Goal: Task Accomplishment & Management: Complete application form

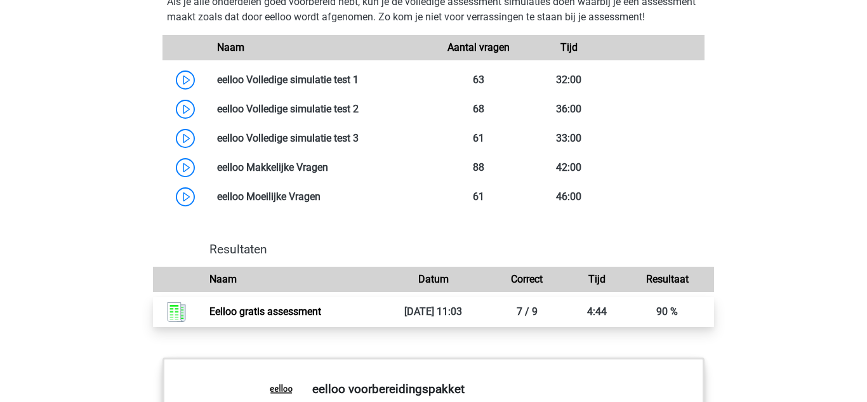
scroll to position [1077, 0]
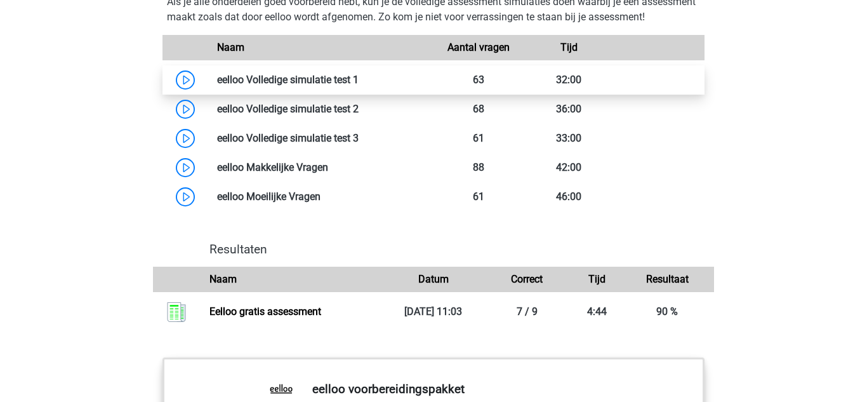
click at [358, 86] on link at bounding box center [358, 80] width 0 height 12
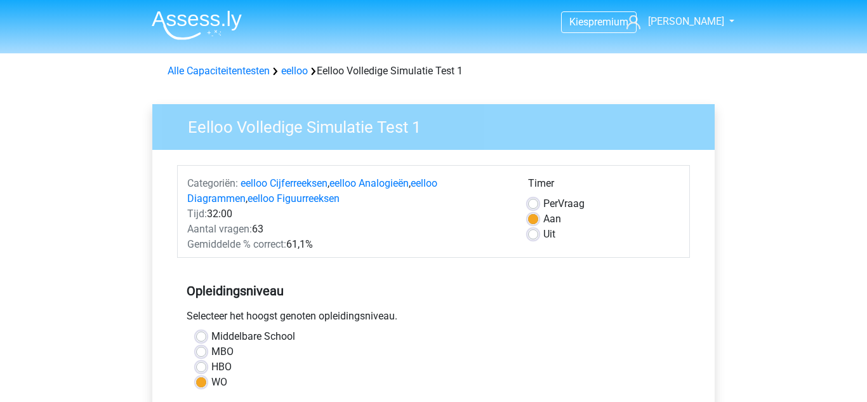
click at [211, 365] on label "HBO" at bounding box center [221, 366] width 20 height 15
click at [197, 365] on input "HBO" at bounding box center [201, 365] width 10 height 13
radio input "true"
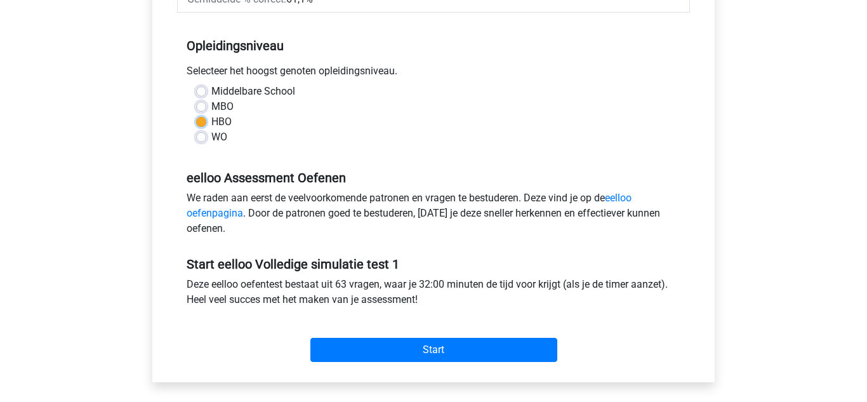
scroll to position [246, 0]
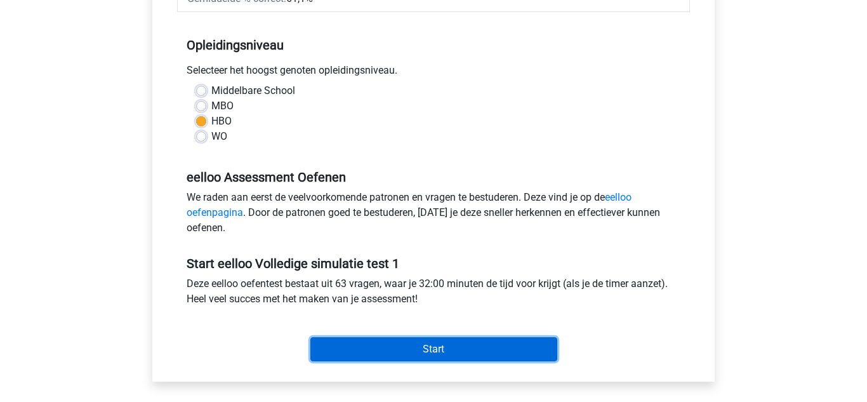
click at [334, 343] on input "Start" at bounding box center [433, 349] width 247 height 24
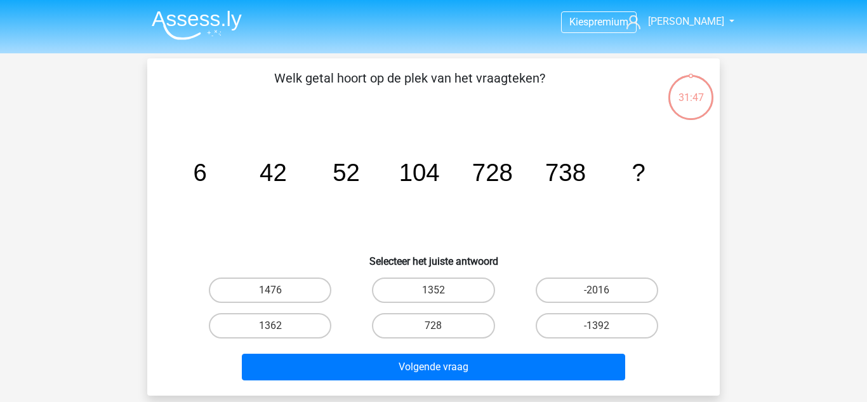
click at [270, 296] on input "1476" at bounding box center [274, 294] width 8 height 8
radio input "true"
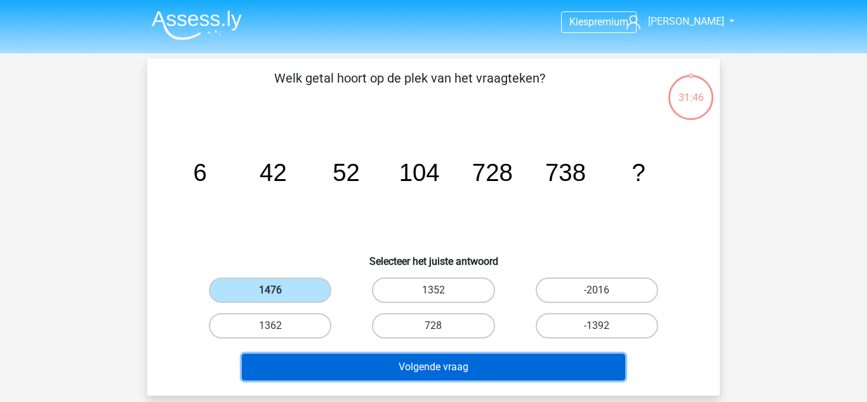
click at [305, 375] on button "Volgende vraag" at bounding box center [434, 366] width 384 height 27
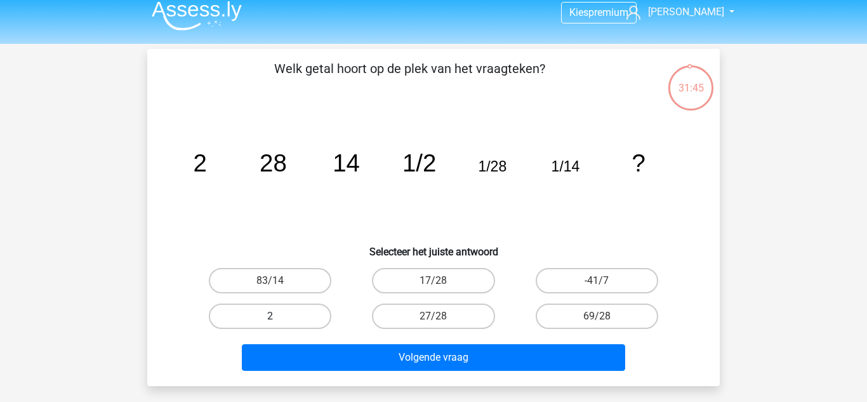
scroll to position [8, 0]
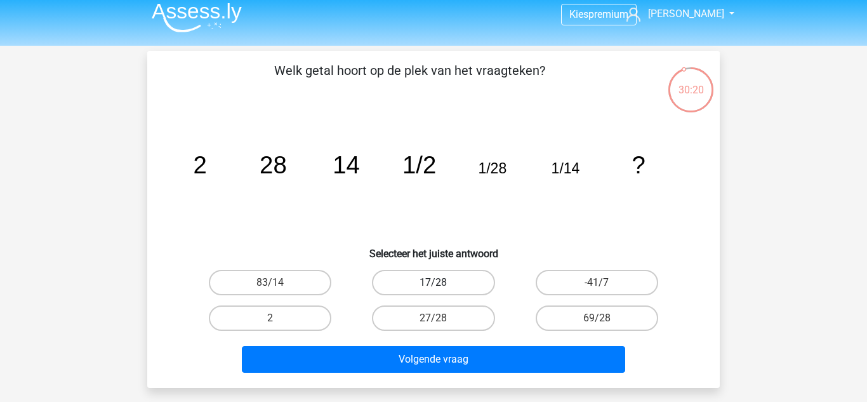
click at [431, 293] on label "17/28" at bounding box center [433, 282] width 122 height 25
click at [433, 291] on input "17/28" at bounding box center [437, 286] width 8 height 8
radio input "true"
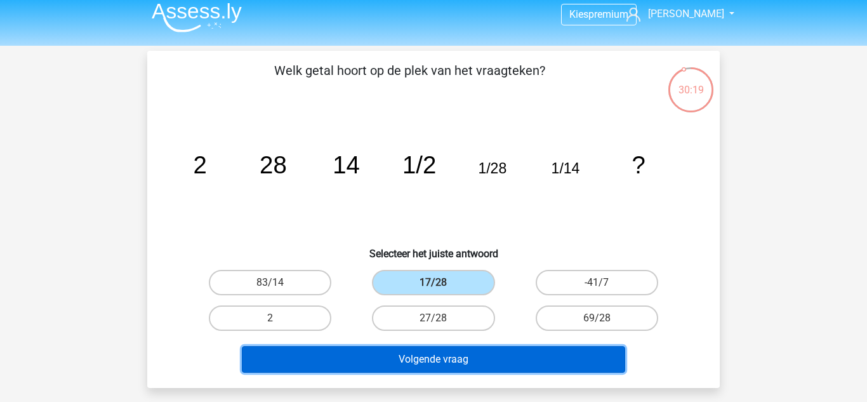
click at [415, 367] on button "Volgende vraag" at bounding box center [434, 359] width 384 height 27
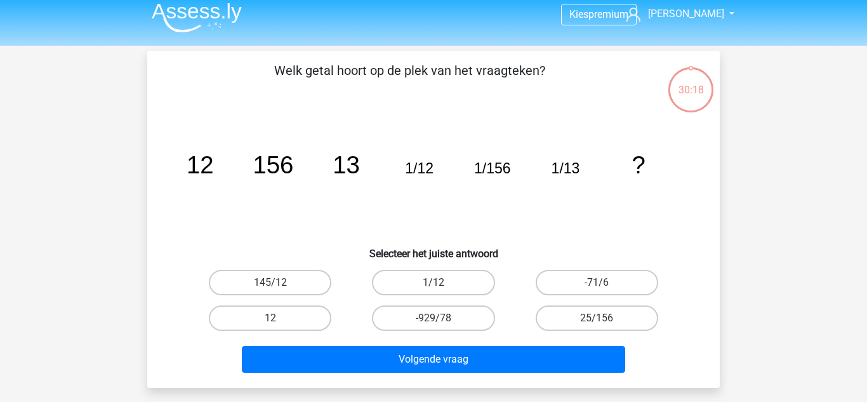
scroll to position [58, 0]
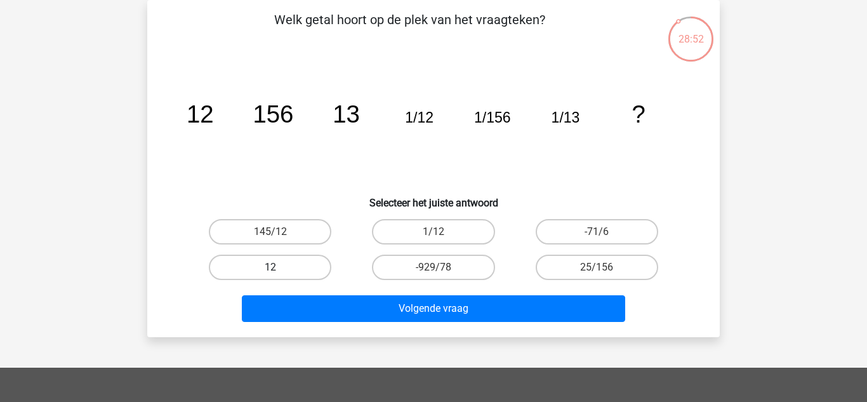
click at [326, 267] on label "12" at bounding box center [270, 266] width 122 height 25
click at [279, 267] on input "12" at bounding box center [274, 271] width 8 height 8
radio input "true"
click at [382, 322] on div "Volgende vraag" at bounding box center [433, 311] width 490 height 32
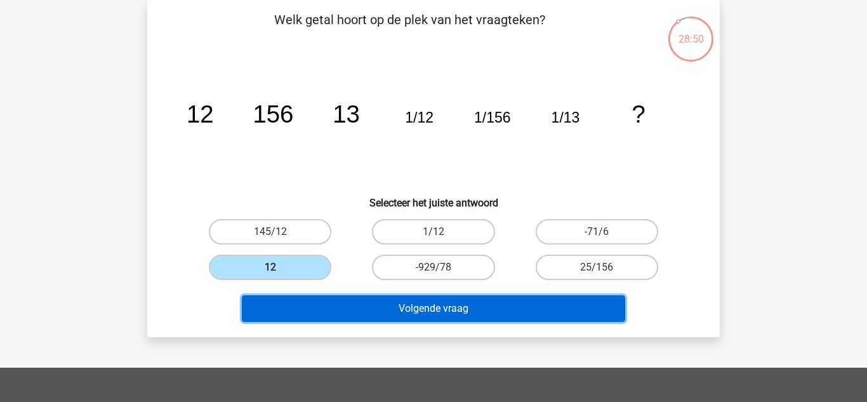
click at [374, 315] on button "Volgende vraag" at bounding box center [434, 308] width 384 height 27
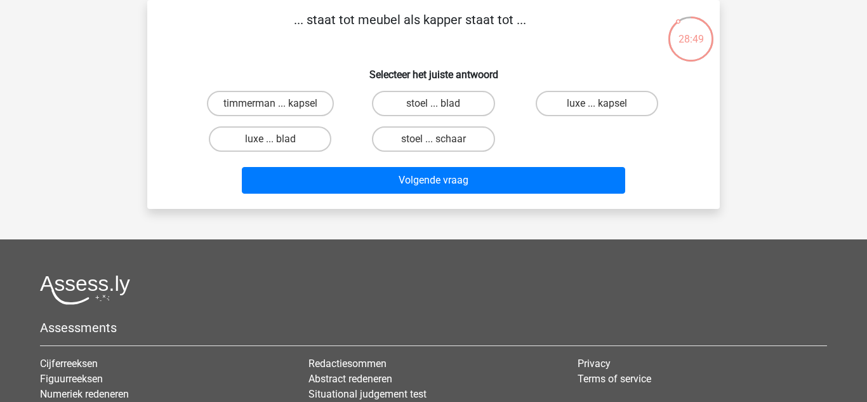
scroll to position [35, 0]
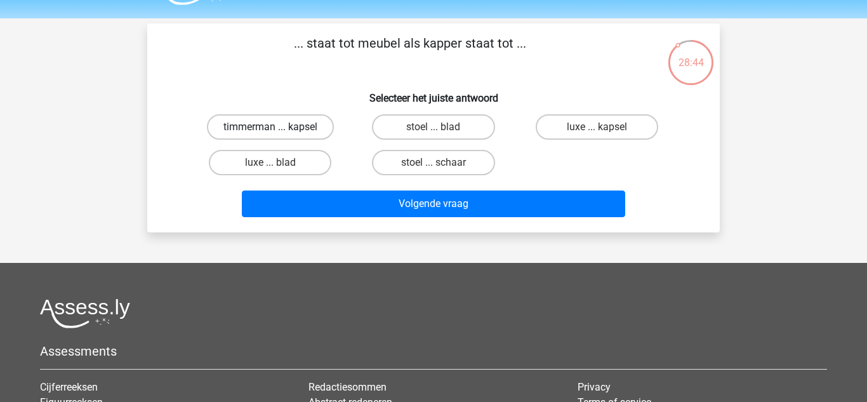
click at [291, 121] on label "timmerman ... kapsel" at bounding box center [270, 126] width 127 height 25
click at [279, 127] on input "timmerman ... kapsel" at bounding box center [274, 131] width 8 height 8
radio input "true"
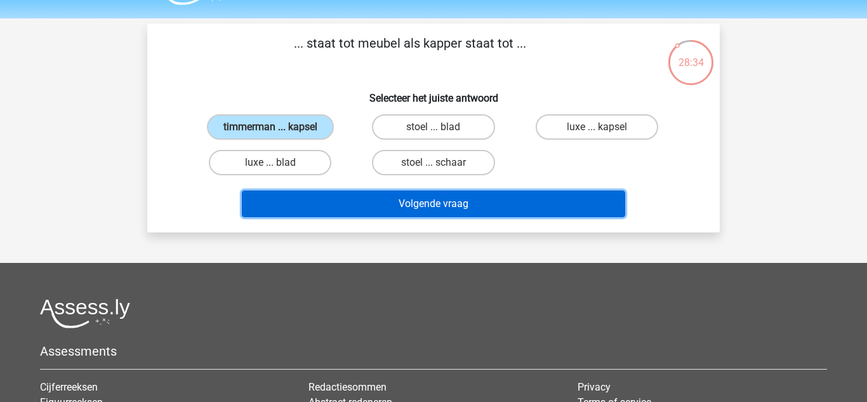
click at [339, 206] on button "Volgende vraag" at bounding box center [434, 203] width 384 height 27
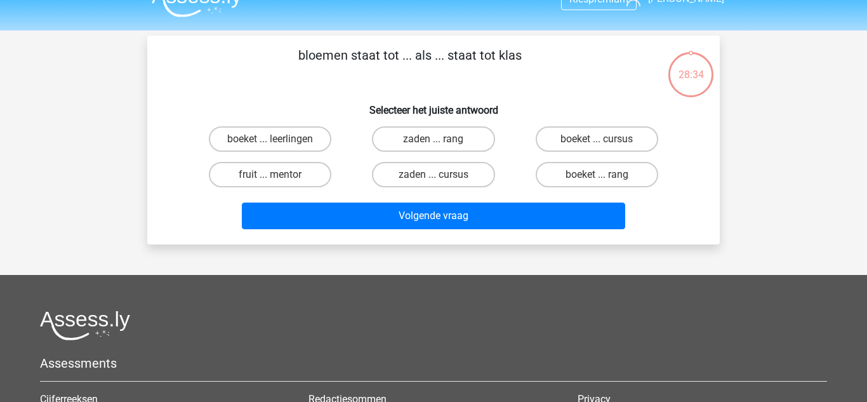
scroll to position [0, 0]
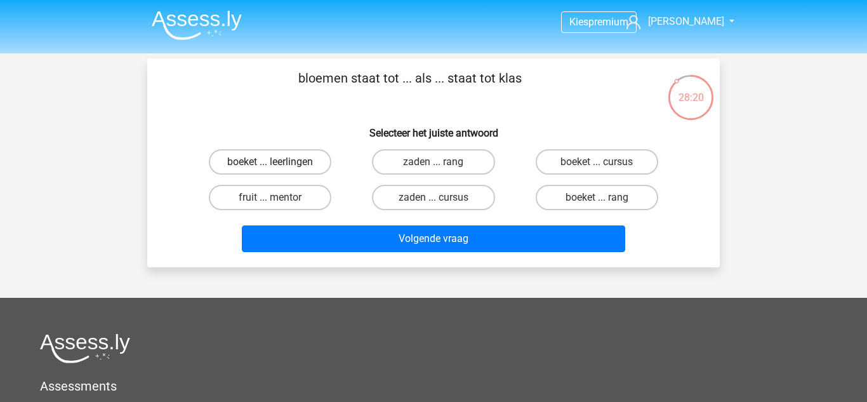
click at [296, 165] on label "boeket ... leerlingen" at bounding box center [270, 161] width 122 height 25
click at [279, 165] on input "boeket ... leerlingen" at bounding box center [274, 166] width 8 height 8
radio input "true"
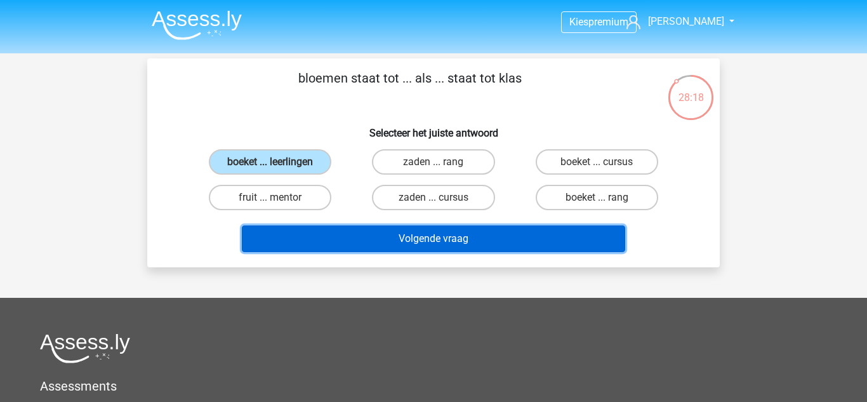
click at [316, 232] on button "Volgende vraag" at bounding box center [434, 238] width 384 height 27
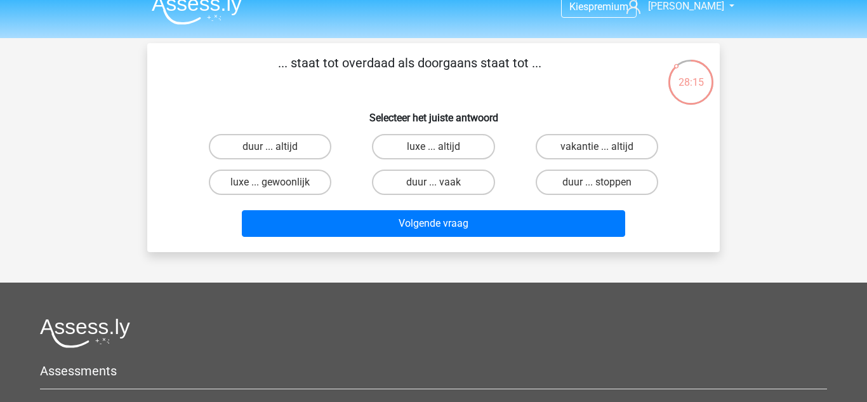
scroll to position [13, 0]
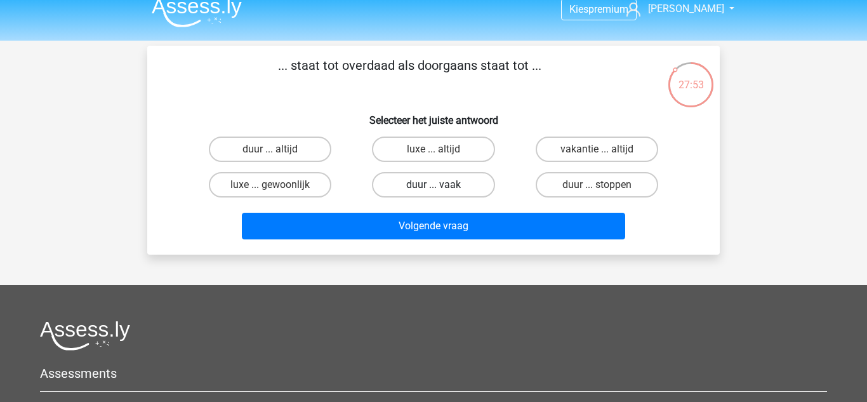
click at [426, 184] on label "duur ... vaak" at bounding box center [433, 184] width 122 height 25
click at [433, 185] on input "duur ... vaak" at bounding box center [437, 189] width 8 height 8
radio input "true"
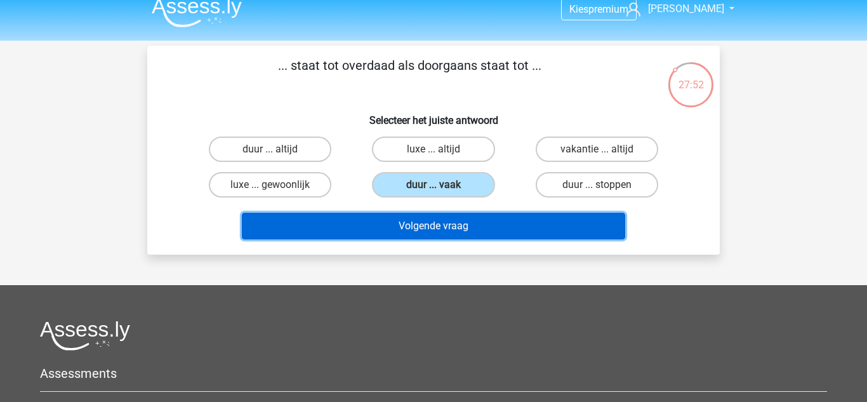
click at [378, 233] on button "Volgende vraag" at bounding box center [434, 226] width 384 height 27
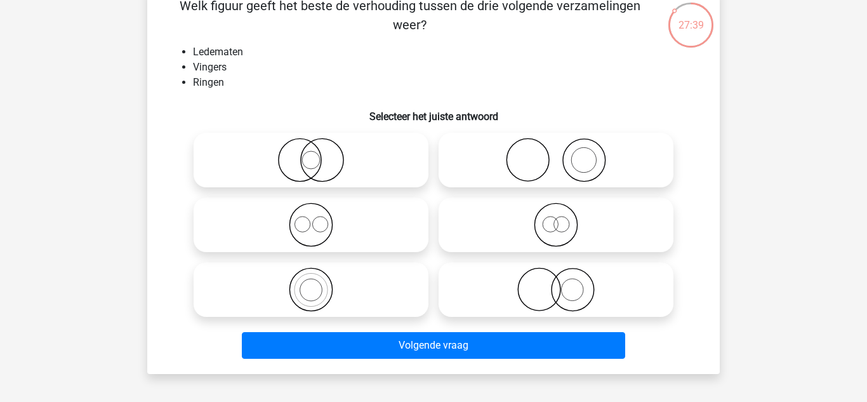
scroll to position [75, 0]
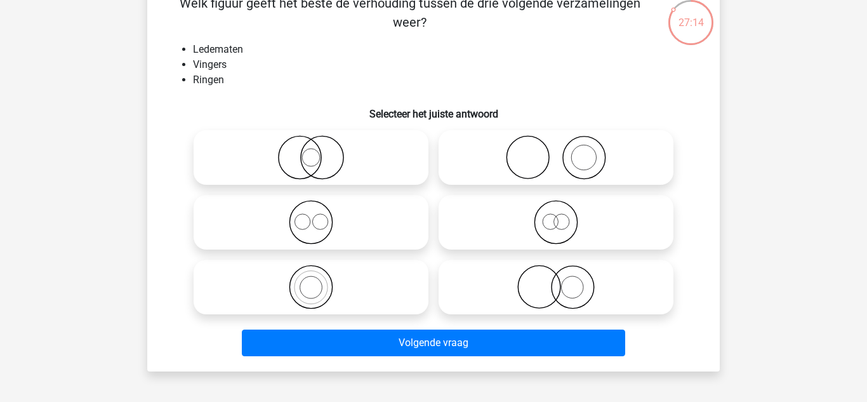
click at [487, 287] on icon at bounding box center [555, 287] width 225 height 44
click at [556, 280] on input "radio" at bounding box center [560, 276] width 8 height 8
radio input "true"
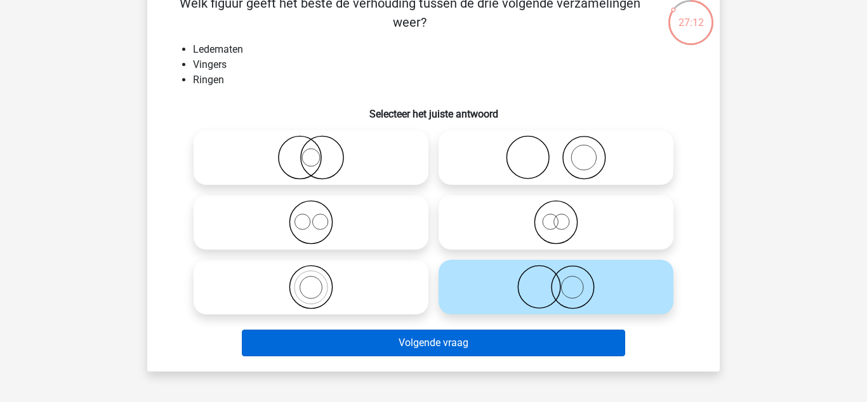
click at [459, 345] on button "Volgende vraag" at bounding box center [434, 342] width 384 height 27
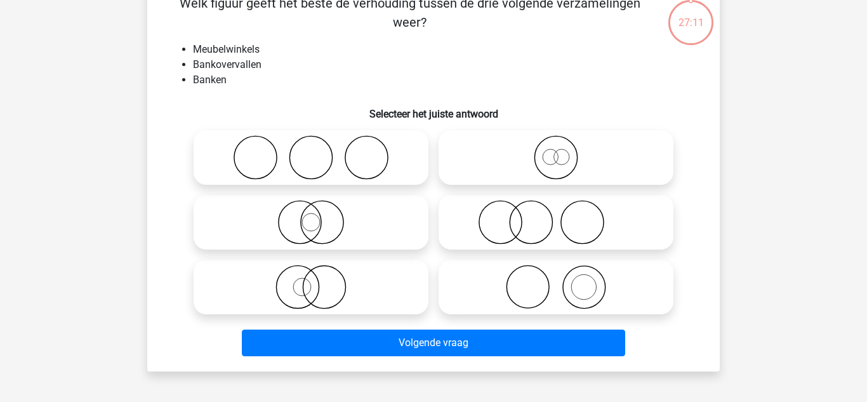
scroll to position [58, 0]
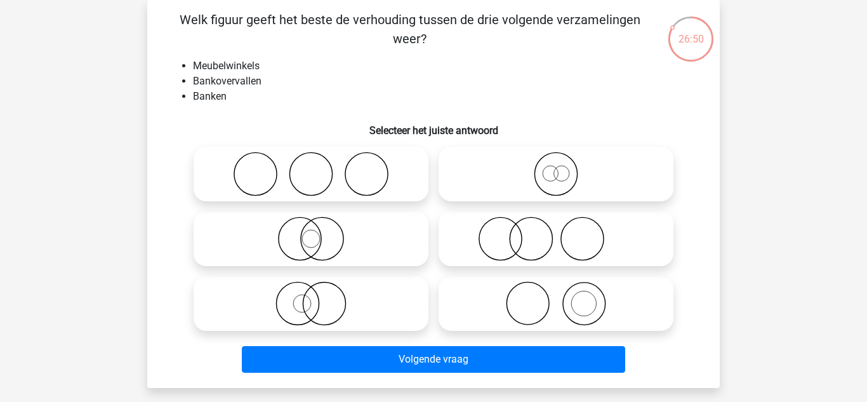
click at [457, 233] on icon at bounding box center [555, 238] width 225 height 44
click at [556, 232] on input "radio" at bounding box center [560, 228] width 8 height 8
radio input "true"
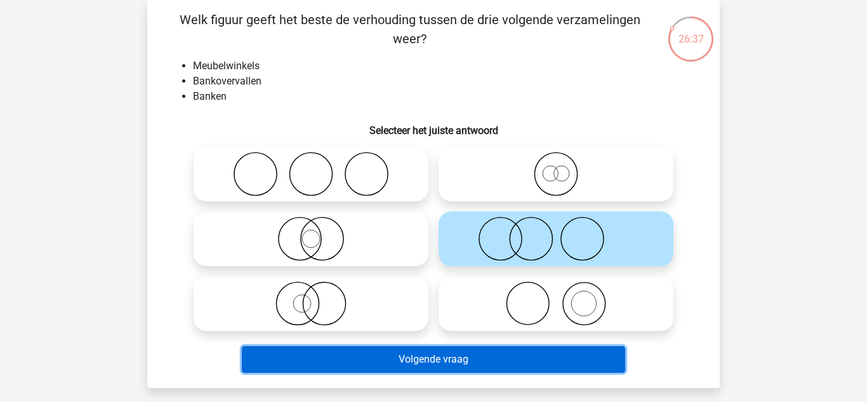
click at [383, 366] on button "Volgende vraag" at bounding box center [434, 359] width 384 height 27
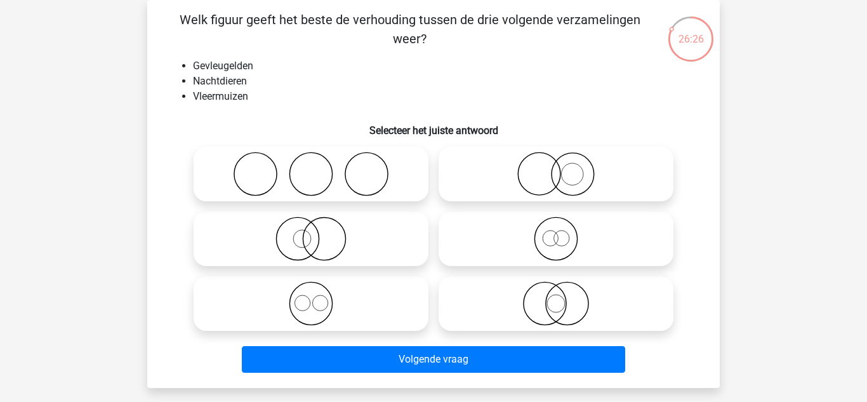
click at [543, 229] on icon at bounding box center [555, 238] width 225 height 44
click at [556, 229] on input "radio" at bounding box center [560, 228] width 8 height 8
radio input "true"
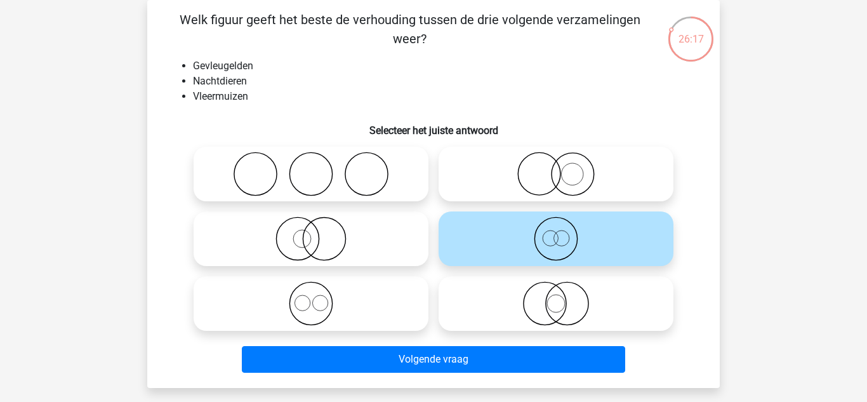
click at [555, 191] on icon at bounding box center [555, 174] width 225 height 44
click at [556, 167] on input "radio" at bounding box center [560, 163] width 8 height 8
radio input "true"
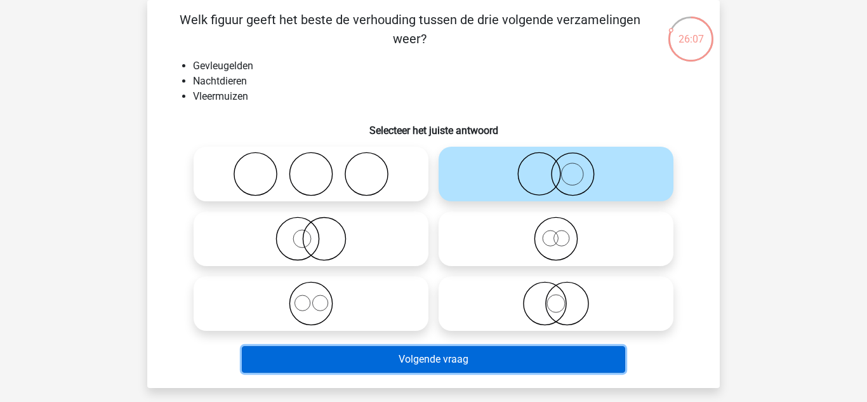
click at [489, 364] on button "Volgende vraag" at bounding box center [434, 359] width 384 height 27
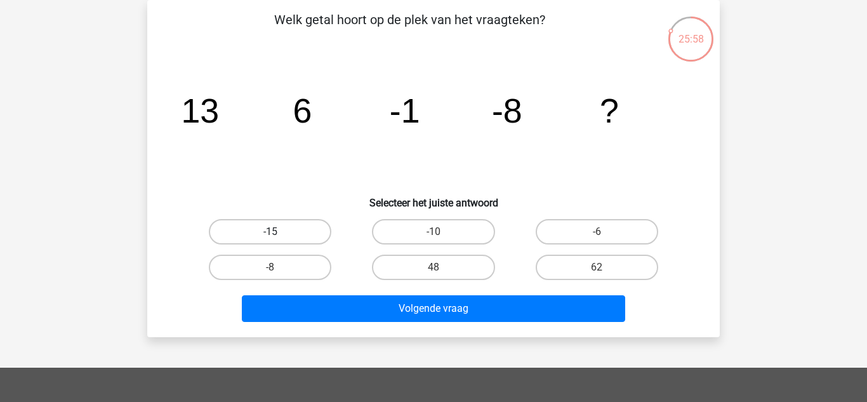
click at [266, 227] on label "-15" at bounding box center [270, 231] width 122 height 25
click at [270, 232] on input "-15" at bounding box center [274, 236] width 8 height 8
radio input "true"
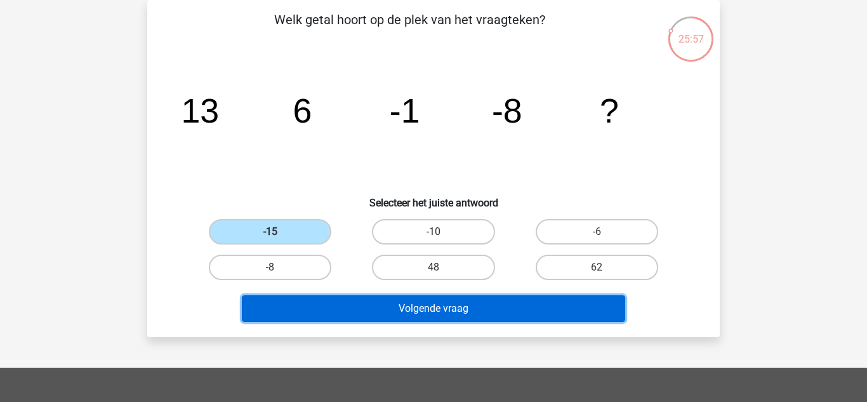
click at [304, 312] on button "Volgende vraag" at bounding box center [434, 308] width 384 height 27
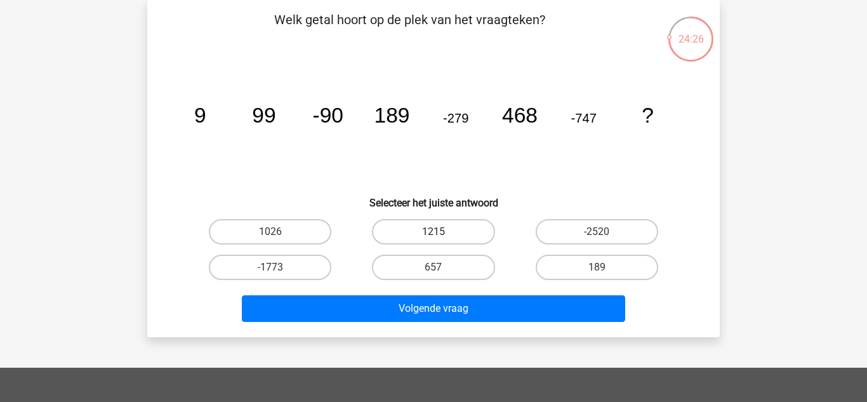
click at [396, 232] on label "1215" at bounding box center [433, 231] width 122 height 25
click at [433, 232] on input "1215" at bounding box center [437, 236] width 8 height 8
radio input "true"
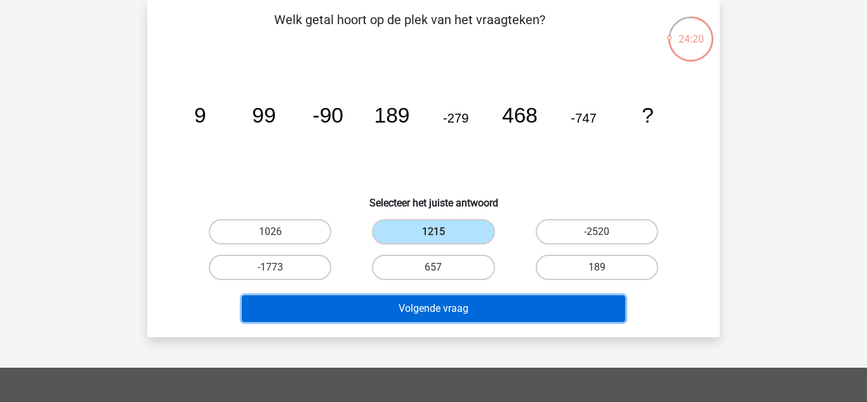
click at [358, 309] on button "Volgende vraag" at bounding box center [434, 308] width 384 height 27
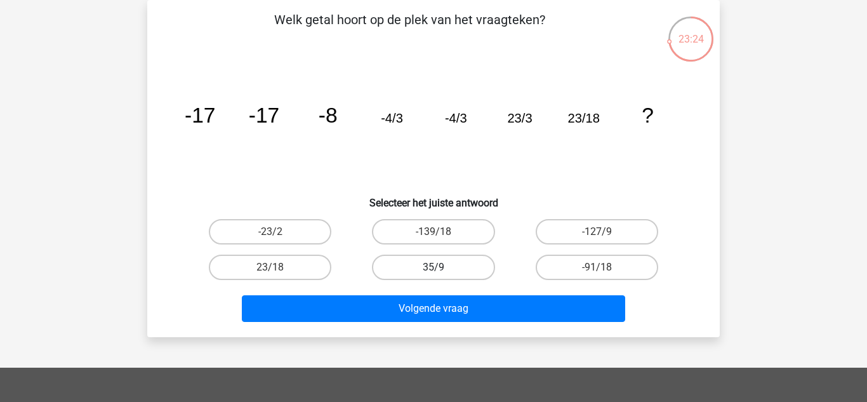
click at [457, 275] on label "35/9" at bounding box center [433, 266] width 122 height 25
click at [442, 275] on input "35/9" at bounding box center [437, 271] width 8 height 8
radio input "true"
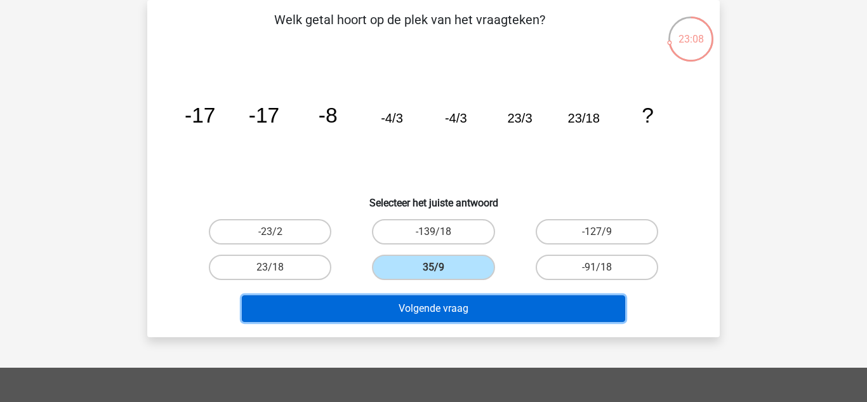
click at [353, 308] on button "Volgende vraag" at bounding box center [434, 308] width 384 height 27
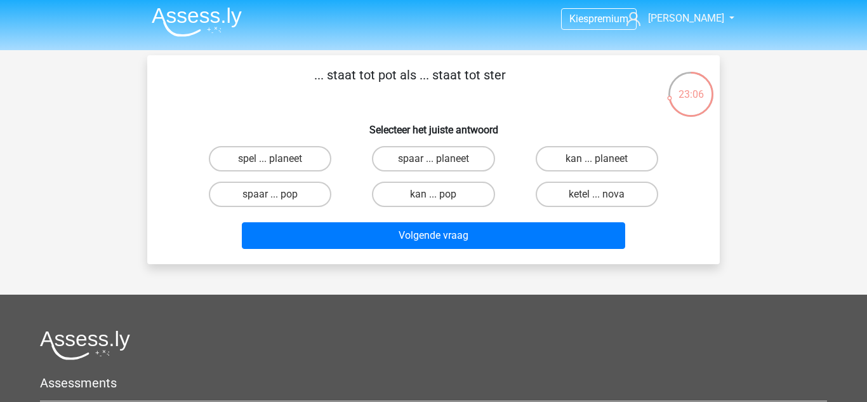
scroll to position [3, 0]
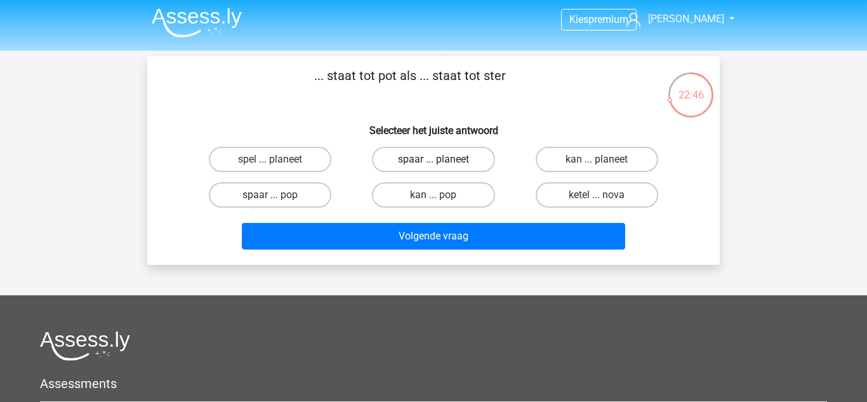
click at [477, 161] on label "spaar ... planeet" at bounding box center [433, 159] width 122 height 25
click at [442, 161] on input "spaar ... planeet" at bounding box center [437, 163] width 8 height 8
radio input "true"
click at [253, 152] on label "spel ... planeet" at bounding box center [270, 159] width 122 height 25
click at [270, 159] on input "spel ... planeet" at bounding box center [274, 163] width 8 height 8
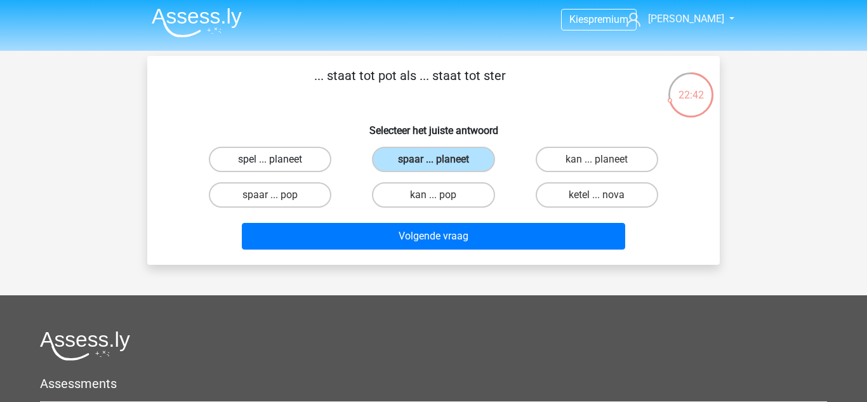
radio input "true"
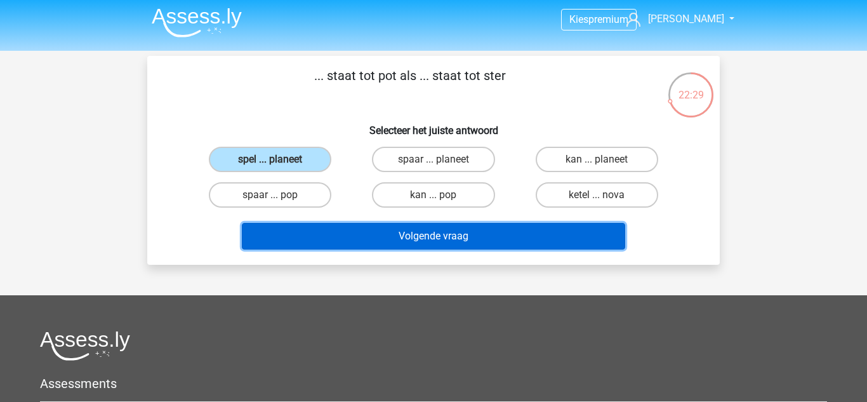
click at [278, 239] on button "Volgende vraag" at bounding box center [434, 236] width 384 height 27
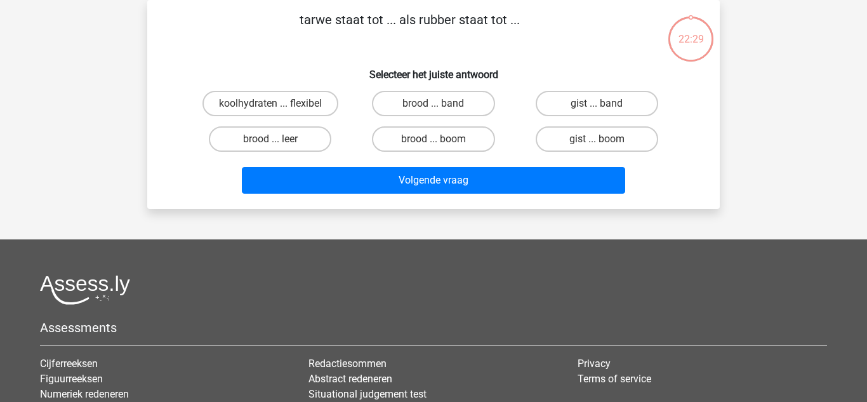
scroll to position [0, 0]
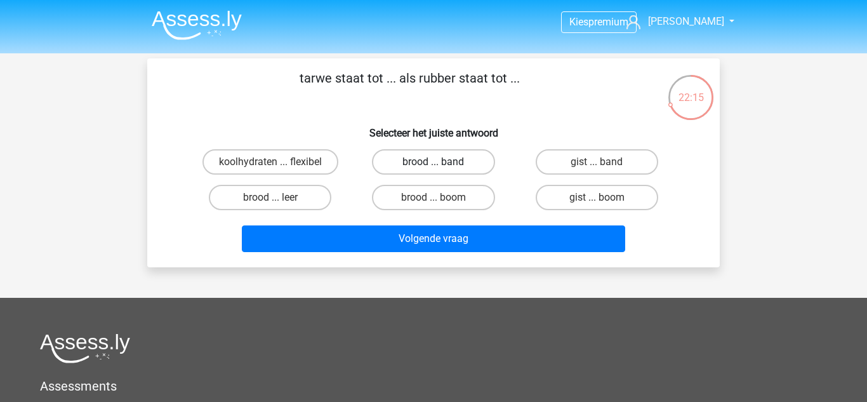
click at [379, 166] on label "brood ... band" at bounding box center [433, 161] width 122 height 25
click at [433, 166] on input "brood ... band" at bounding box center [437, 166] width 8 height 8
radio input "true"
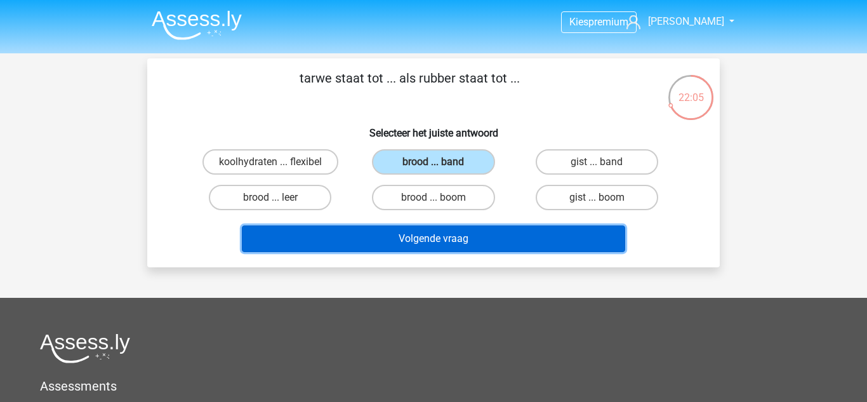
click at [575, 229] on button "Volgende vraag" at bounding box center [434, 238] width 384 height 27
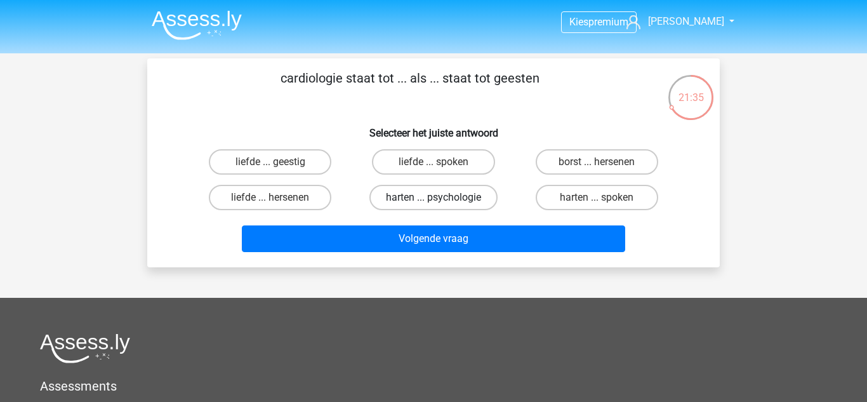
click at [473, 197] on label "harten ... psychologie" at bounding box center [433, 197] width 128 height 25
click at [442, 197] on input "harten ... psychologie" at bounding box center [437, 201] width 8 height 8
radio input "true"
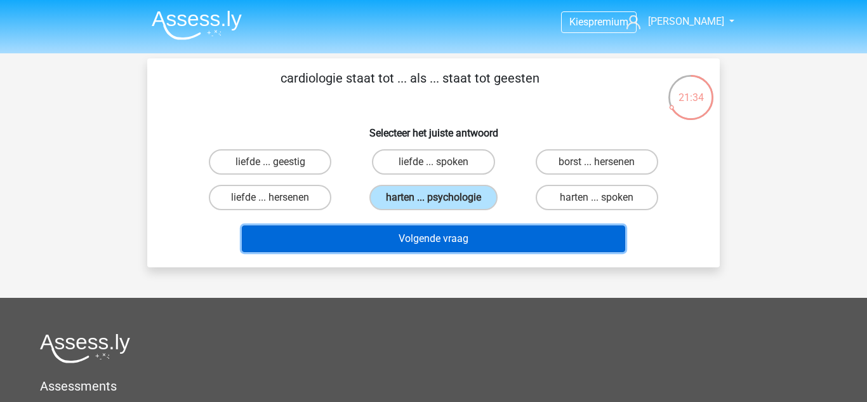
click at [477, 232] on button "Volgende vraag" at bounding box center [434, 238] width 384 height 27
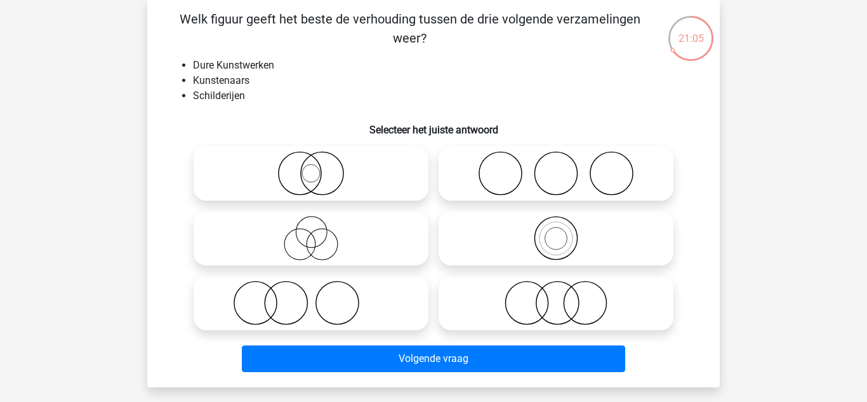
scroll to position [61, 0]
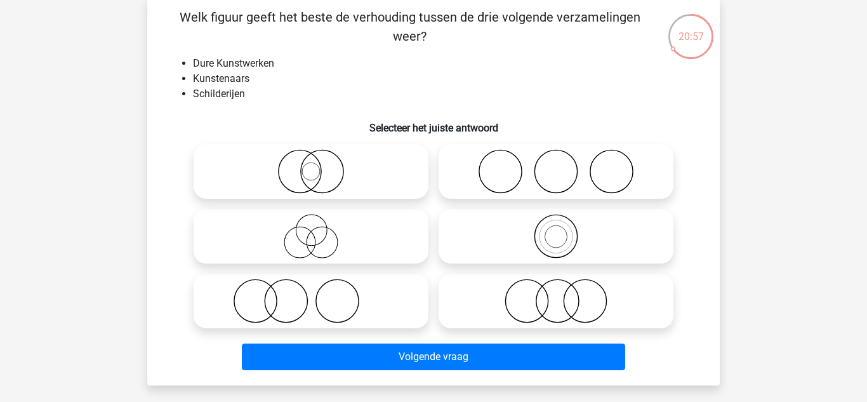
click at [490, 309] on icon at bounding box center [555, 301] width 225 height 44
click at [556, 294] on input "radio" at bounding box center [560, 290] width 8 height 8
radio input "true"
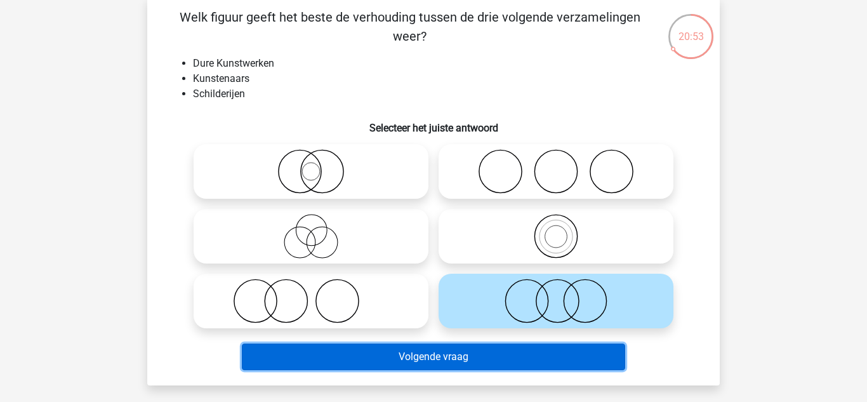
click at [430, 355] on button "Volgende vraag" at bounding box center [434, 356] width 384 height 27
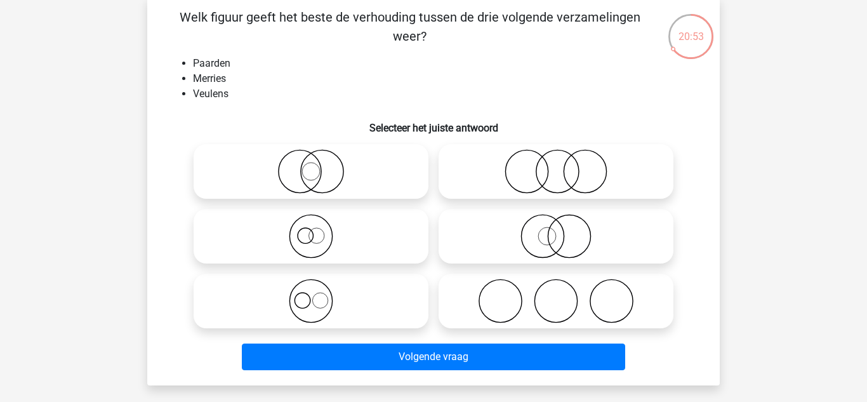
scroll to position [58, 0]
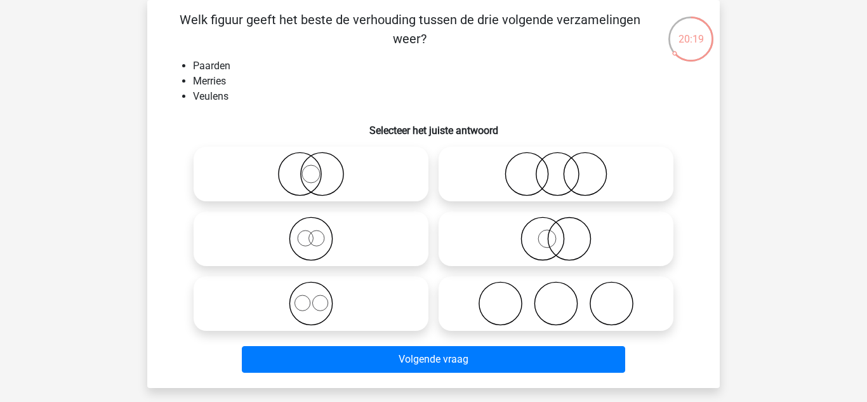
click at [358, 297] on icon at bounding box center [311, 303] width 225 height 44
click at [319, 297] on input "radio" at bounding box center [315, 293] width 8 height 8
radio input "true"
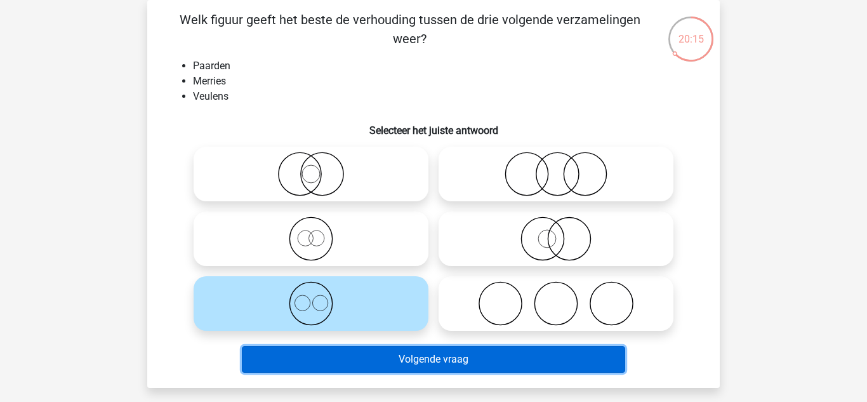
click at [357, 368] on button "Volgende vraag" at bounding box center [434, 359] width 384 height 27
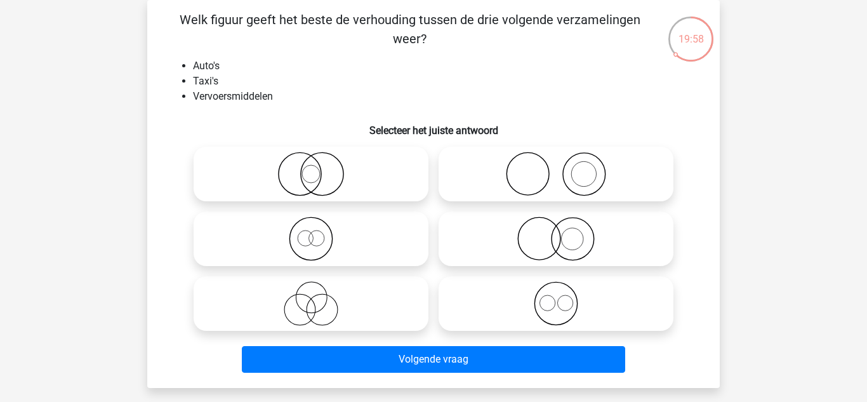
click at [350, 238] on icon at bounding box center [311, 238] width 225 height 44
click at [319, 232] on input "radio" at bounding box center [315, 228] width 8 height 8
radio input "true"
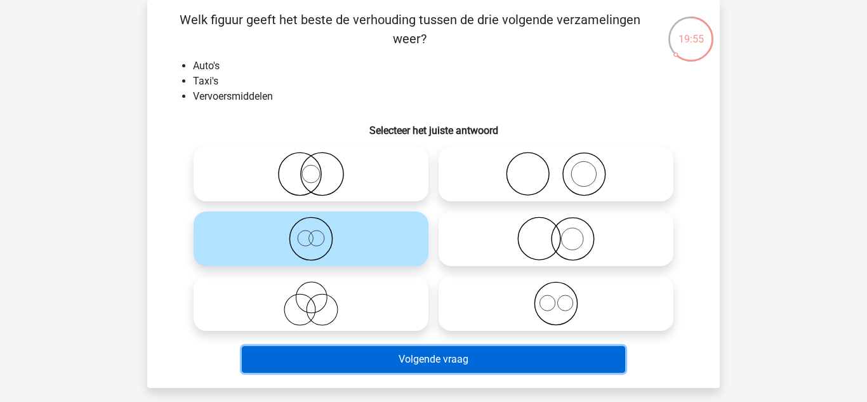
click at [339, 351] on button "Volgende vraag" at bounding box center [434, 359] width 384 height 27
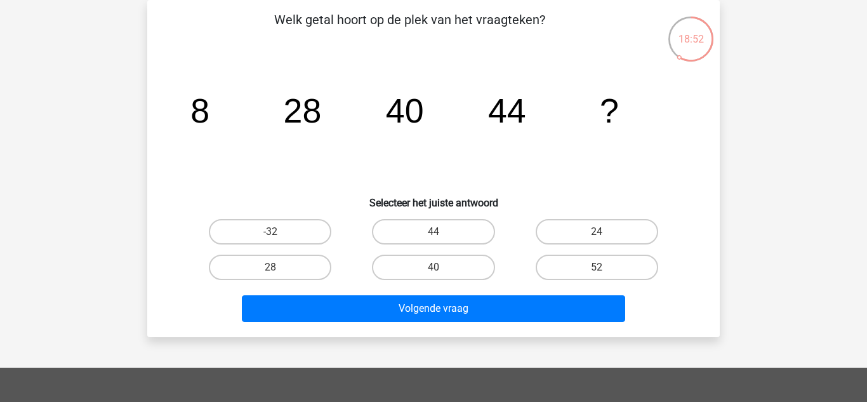
click at [440, 274] on input "40" at bounding box center [437, 271] width 8 height 8
radio input "true"
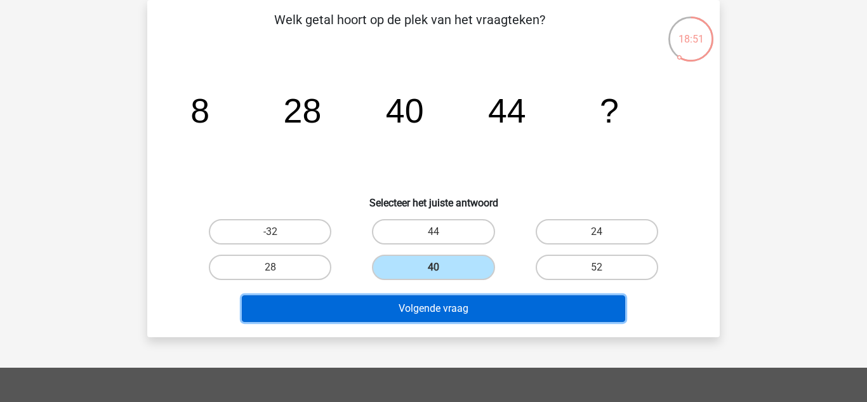
click at [415, 308] on button "Volgende vraag" at bounding box center [434, 308] width 384 height 27
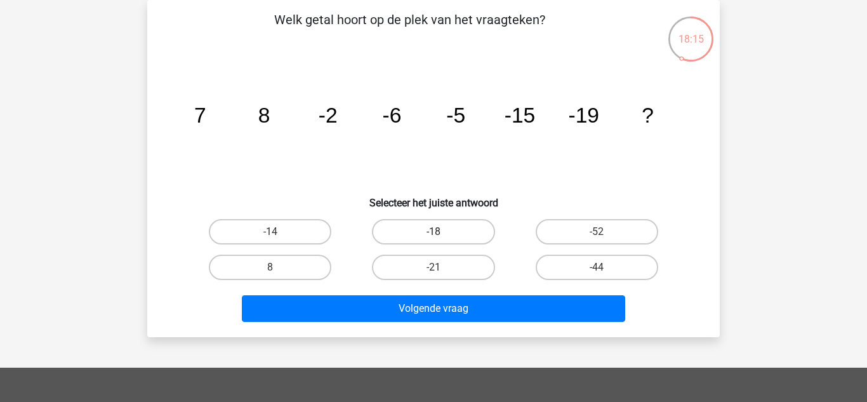
click at [440, 223] on label "-18" at bounding box center [433, 231] width 122 height 25
click at [440, 232] on input "-18" at bounding box center [437, 236] width 8 height 8
radio input "true"
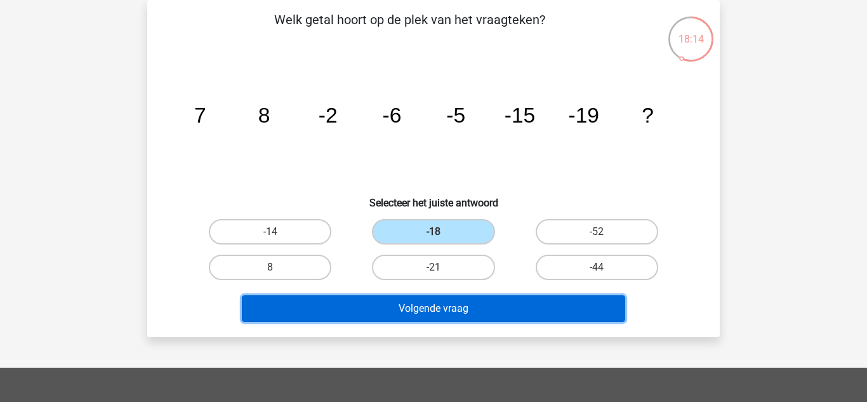
click at [438, 306] on button "Volgende vraag" at bounding box center [434, 308] width 384 height 27
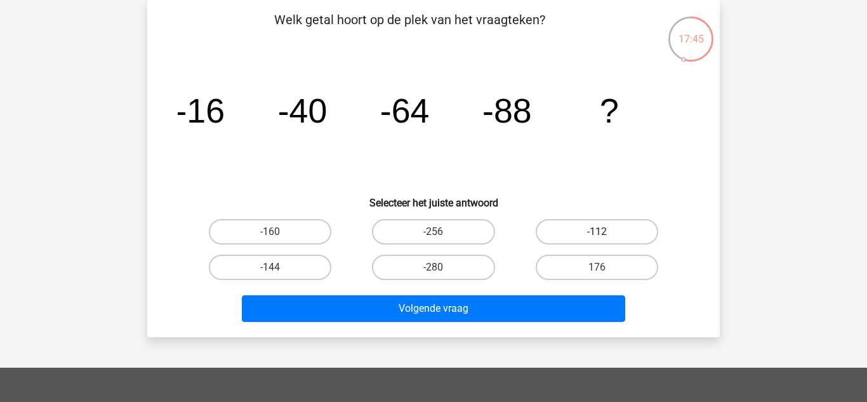
click at [563, 225] on label "-112" at bounding box center [596, 231] width 122 height 25
click at [596, 232] on input "-112" at bounding box center [600, 236] width 8 height 8
radio input "true"
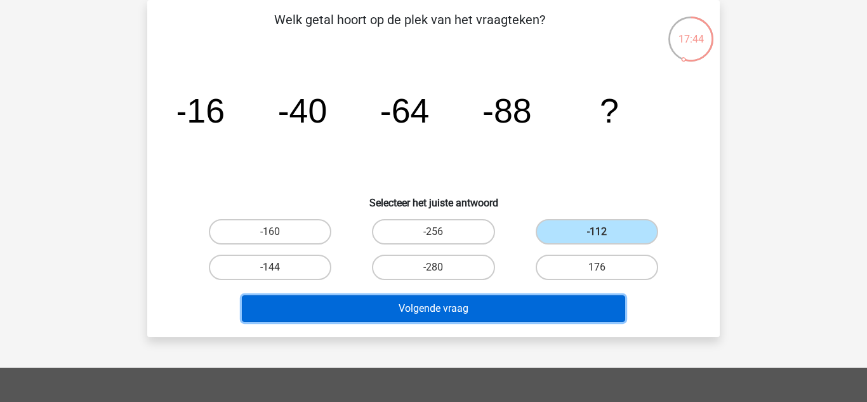
click at [501, 317] on button "Volgende vraag" at bounding box center [434, 308] width 384 height 27
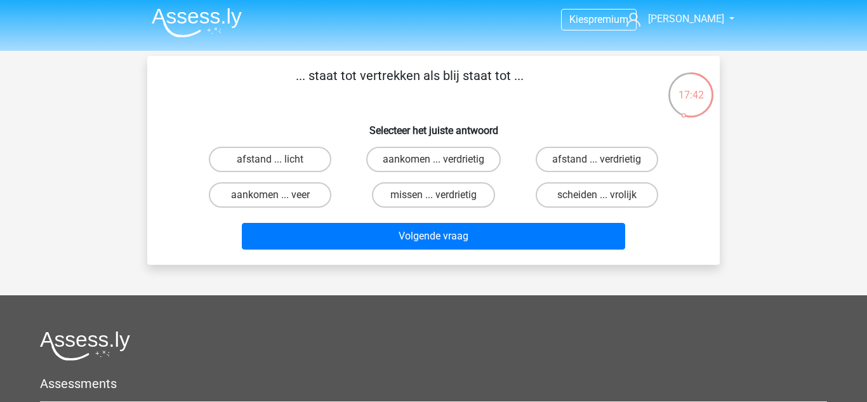
scroll to position [3, 0]
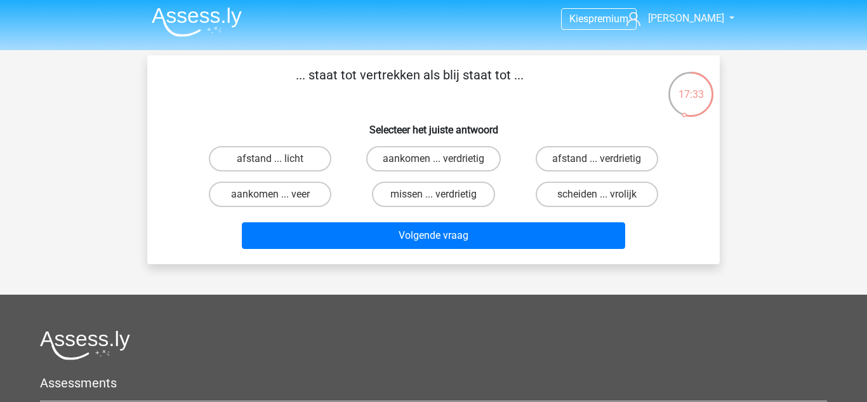
click at [429, 143] on div "aankomen ... verdrietig" at bounding box center [432, 159] width 163 height 36
click at [421, 155] on label "aankomen ... verdrietig" at bounding box center [433, 158] width 135 height 25
click at [433, 159] on input "aankomen ... verdrietig" at bounding box center [437, 163] width 8 height 8
radio input "true"
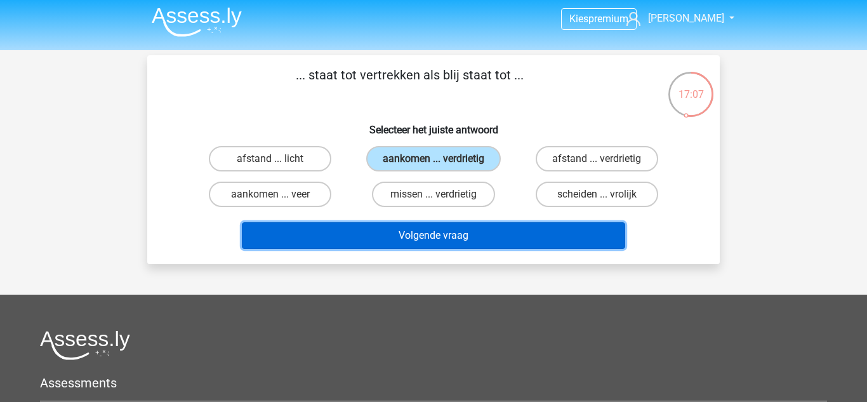
click at [448, 243] on button "Volgende vraag" at bounding box center [434, 235] width 384 height 27
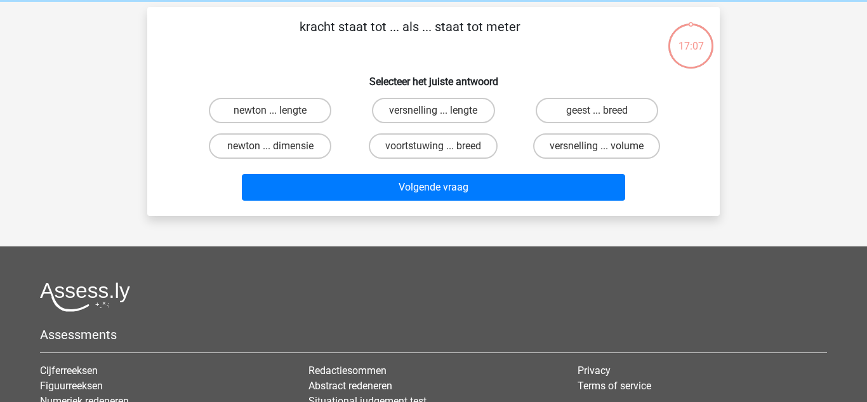
scroll to position [58, 0]
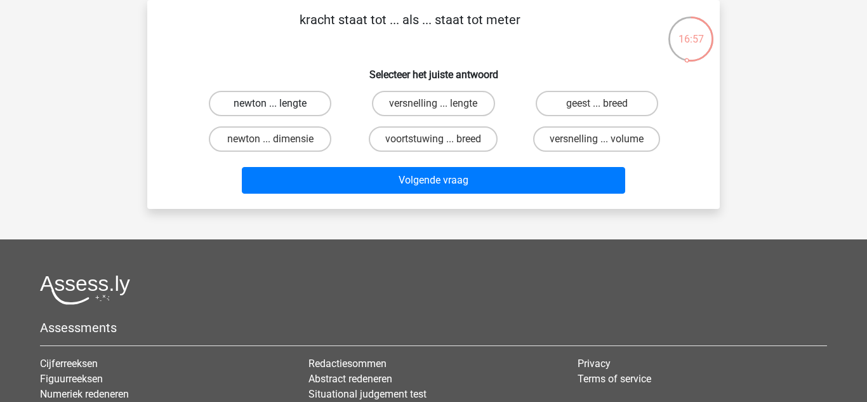
click at [266, 112] on label "newton ... lengte" at bounding box center [270, 103] width 122 height 25
click at [270, 112] on input "newton ... lengte" at bounding box center [274, 107] width 8 height 8
radio input "true"
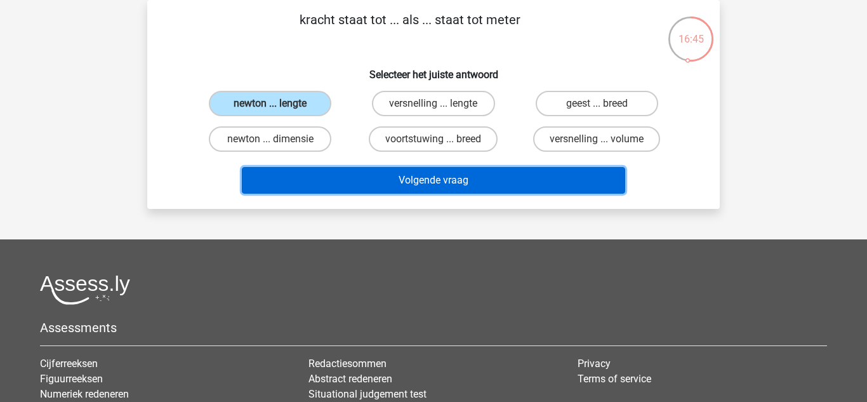
click at [386, 185] on button "Volgende vraag" at bounding box center [434, 180] width 384 height 27
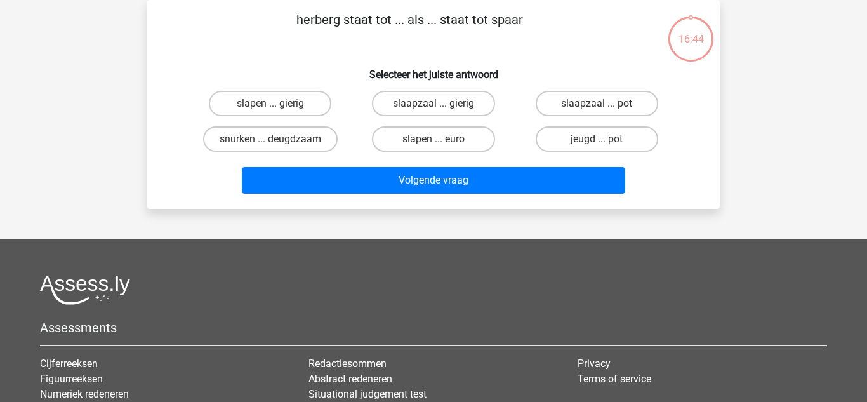
scroll to position [0, 0]
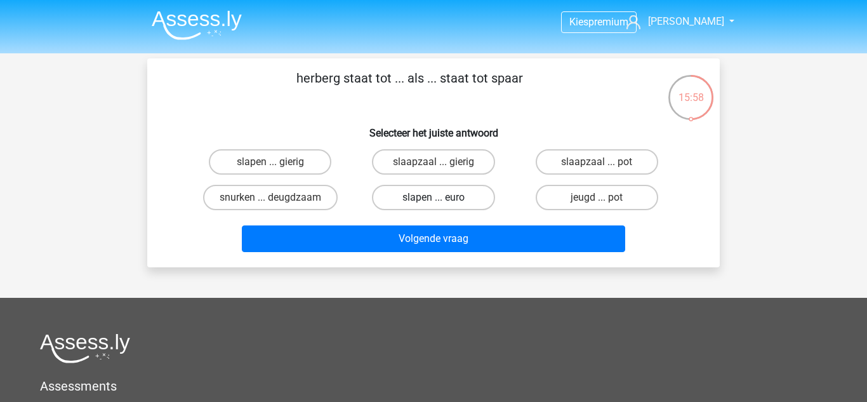
click at [433, 195] on label "slapen ... euro" at bounding box center [433, 197] width 122 height 25
click at [433, 197] on input "slapen ... euro" at bounding box center [437, 201] width 8 height 8
radio input "true"
click at [598, 164] on input "slaapzaal ... pot" at bounding box center [600, 166] width 8 height 8
radio input "true"
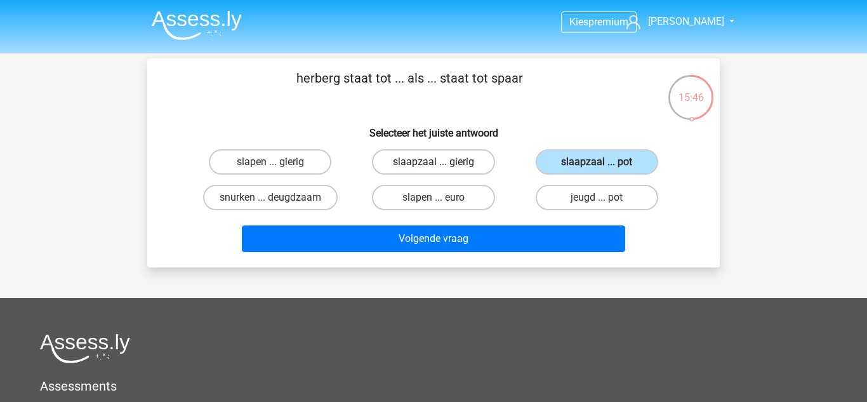
click at [446, 155] on label "slaapzaal ... gierig" at bounding box center [433, 161] width 122 height 25
click at [442, 162] on input "slaapzaal ... gierig" at bounding box center [437, 166] width 8 height 8
radio input "true"
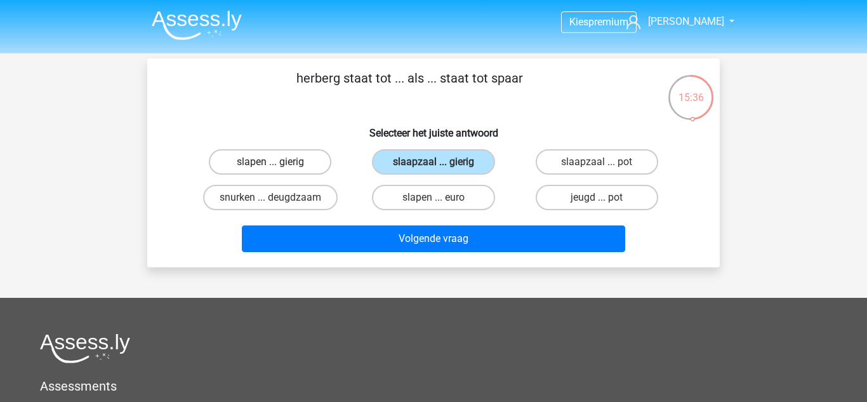
click at [309, 170] on label "slapen ... gierig" at bounding box center [270, 161] width 122 height 25
click at [279, 170] on input "slapen ... gierig" at bounding box center [274, 166] width 8 height 8
radio input "true"
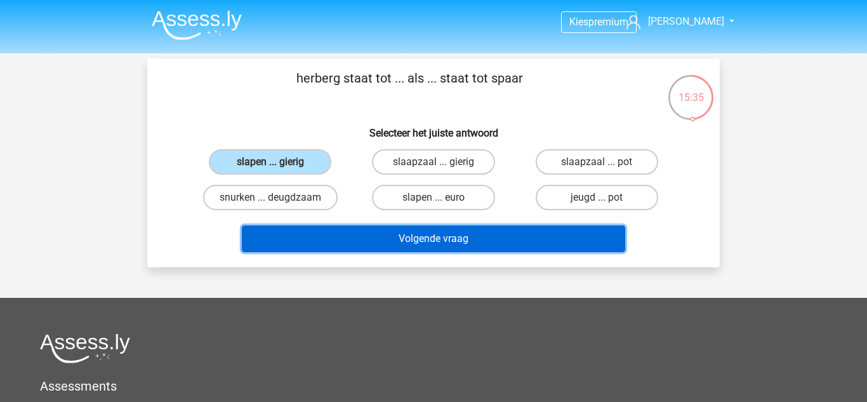
click at [322, 227] on button "Volgende vraag" at bounding box center [434, 238] width 384 height 27
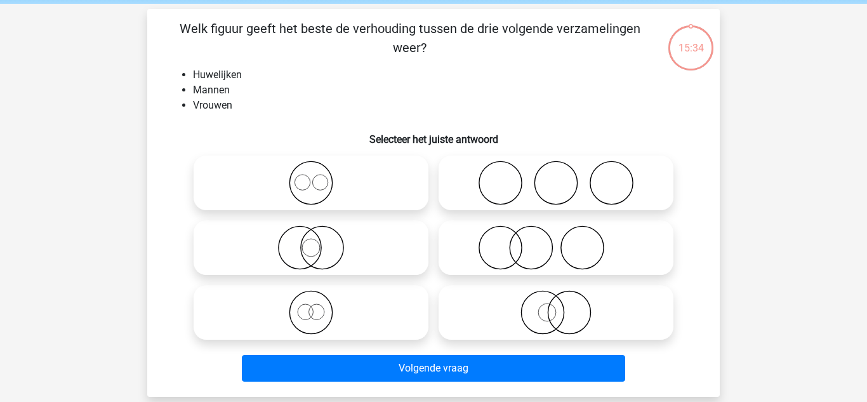
scroll to position [58, 0]
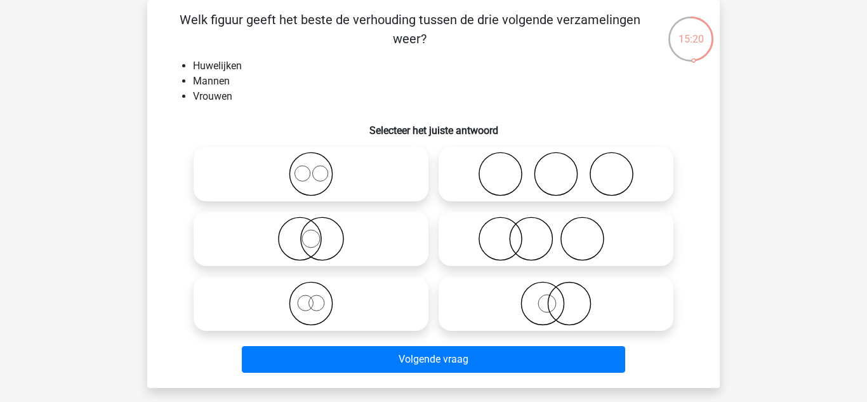
click at [405, 197] on label at bounding box center [311, 174] width 235 height 55
click at [319, 167] on input "radio" at bounding box center [315, 163] width 8 height 8
radio input "true"
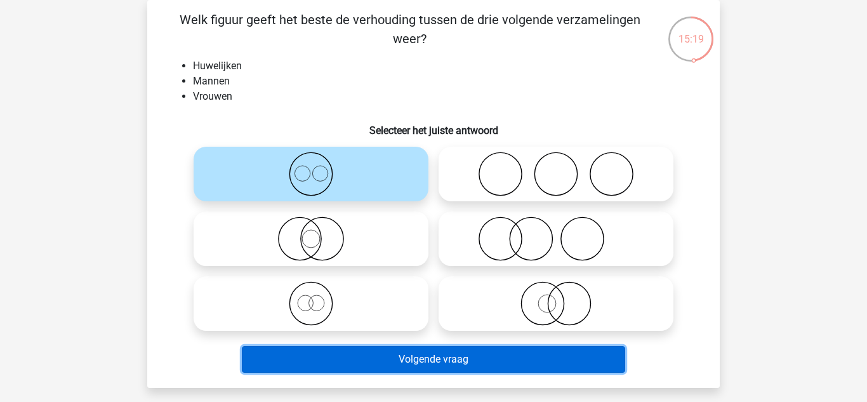
click at [434, 358] on button "Volgende vraag" at bounding box center [434, 359] width 384 height 27
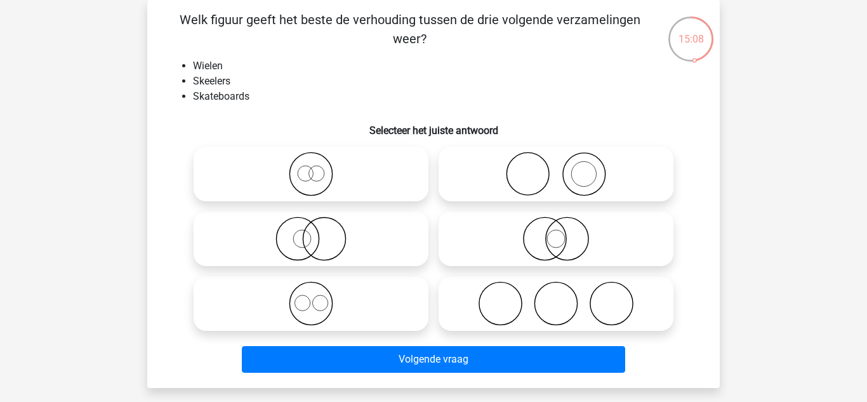
click at [352, 292] on icon at bounding box center [311, 303] width 225 height 44
click at [319, 292] on input "radio" at bounding box center [315, 293] width 8 height 8
radio input "true"
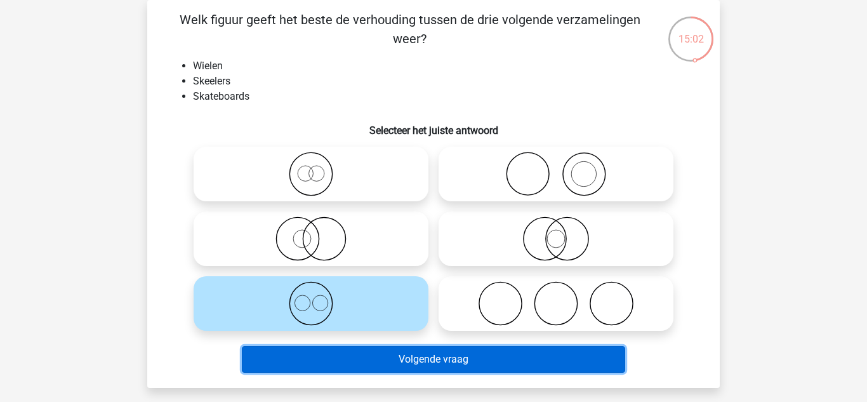
click at [351, 351] on button "Volgende vraag" at bounding box center [434, 359] width 384 height 27
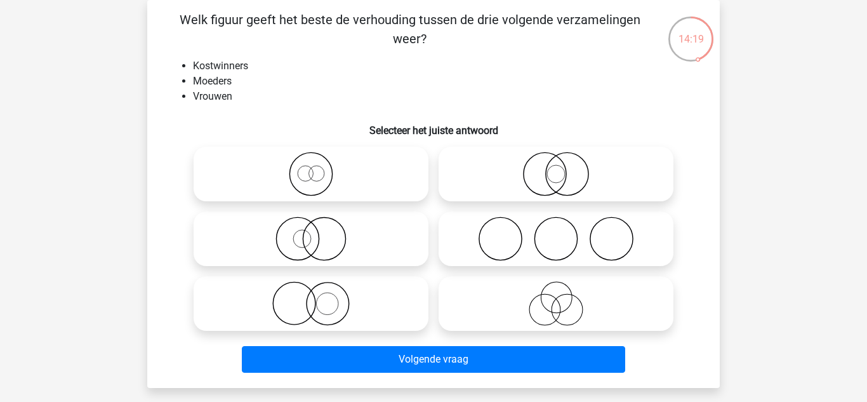
click at [339, 235] on icon at bounding box center [311, 238] width 225 height 44
click at [319, 232] on input "radio" at bounding box center [315, 228] width 8 height 8
radio input "true"
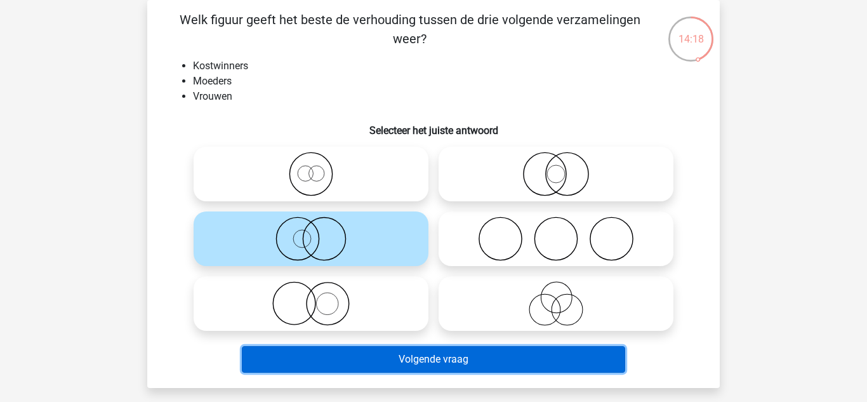
click at [330, 361] on button "Volgende vraag" at bounding box center [434, 359] width 384 height 27
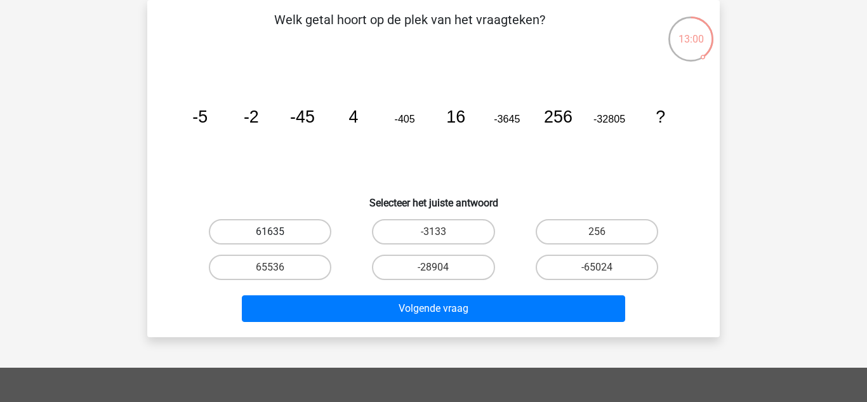
click at [305, 241] on label "61635" at bounding box center [270, 231] width 122 height 25
click at [279, 240] on input "61635" at bounding box center [274, 236] width 8 height 8
radio input "true"
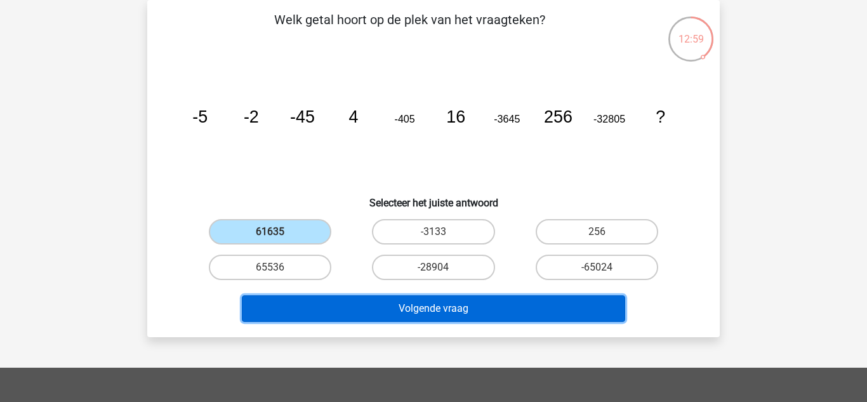
click at [331, 312] on button "Volgende vraag" at bounding box center [434, 308] width 384 height 27
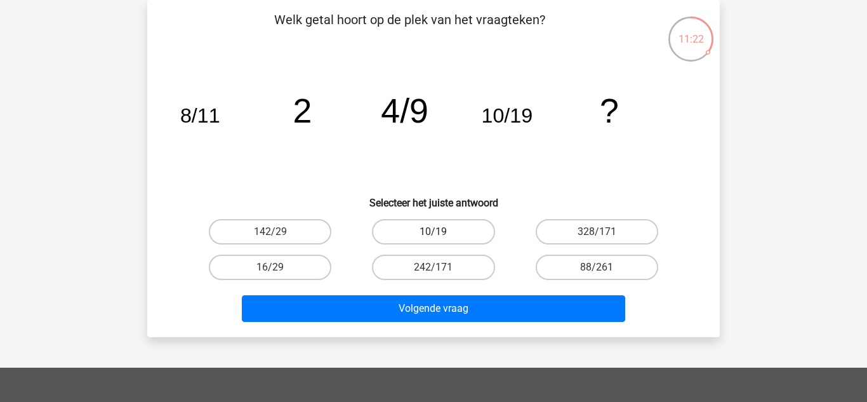
click at [442, 239] on label "10/19" at bounding box center [433, 231] width 122 height 25
click at [442, 239] on input "10/19" at bounding box center [437, 236] width 8 height 8
radio input "true"
click at [404, 327] on div "Welk getal hoort op de plek van het vraagteken? image/svg+xml 8/11 2 4/9 10/19 …" at bounding box center [433, 168] width 572 height 337
click at [288, 269] on label "16/29" at bounding box center [270, 266] width 122 height 25
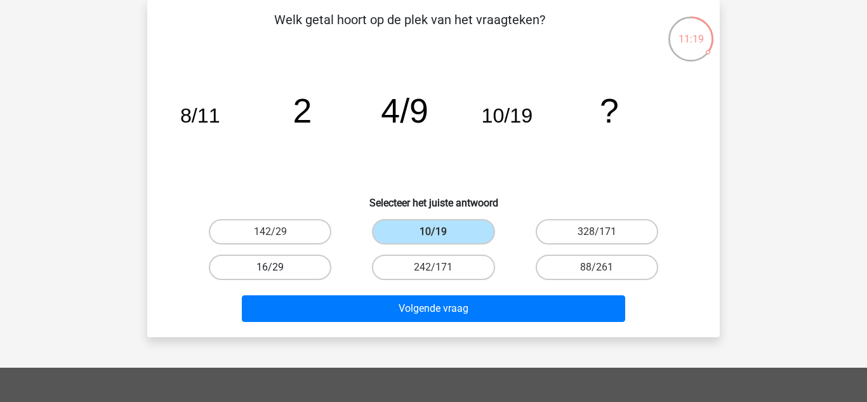
click at [279, 269] on input "16/29" at bounding box center [274, 271] width 8 height 8
radio input "true"
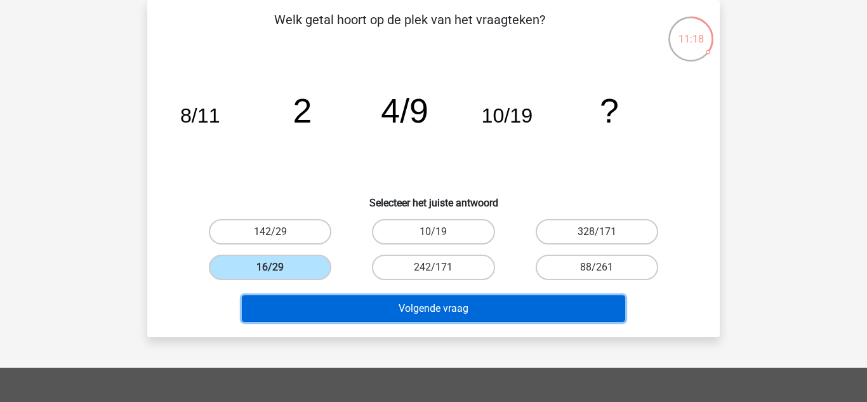
click at [314, 318] on button "Volgende vraag" at bounding box center [434, 308] width 384 height 27
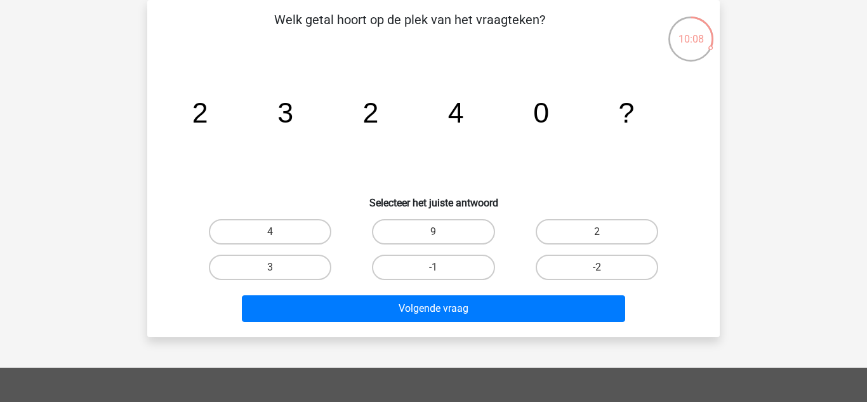
click at [283, 285] on div "Volgende vraag" at bounding box center [433, 306] width 532 height 42
click at [286, 275] on label "3" at bounding box center [270, 266] width 122 height 25
click at [279, 275] on input "3" at bounding box center [274, 271] width 8 height 8
radio input "true"
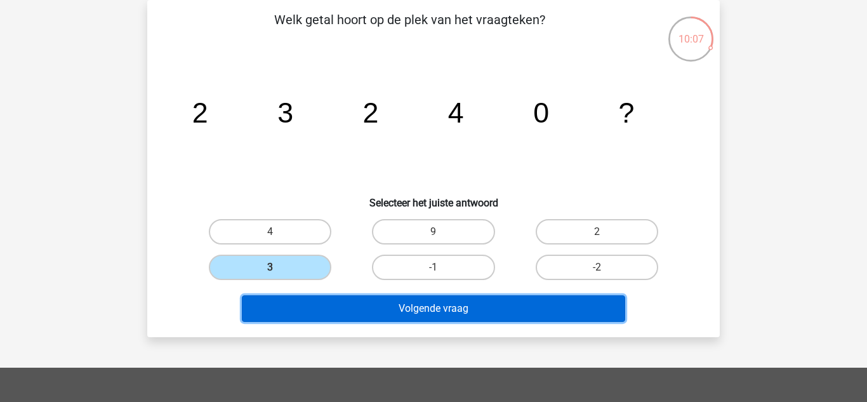
click at [274, 313] on button "Volgende vraag" at bounding box center [434, 308] width 384 height 27
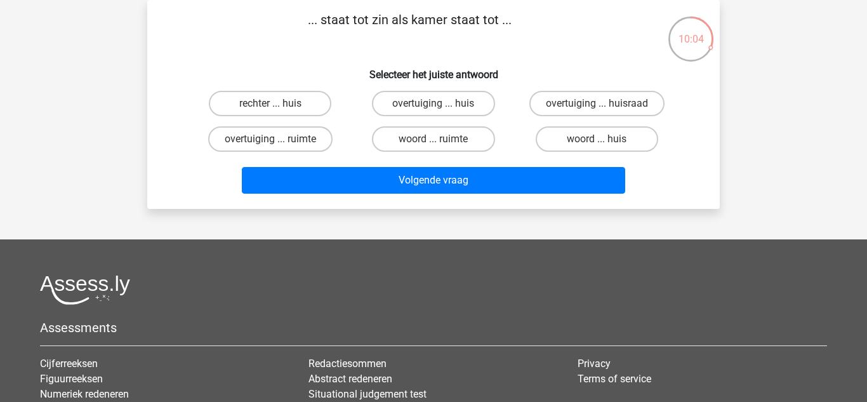
scroll to position [0, 0]
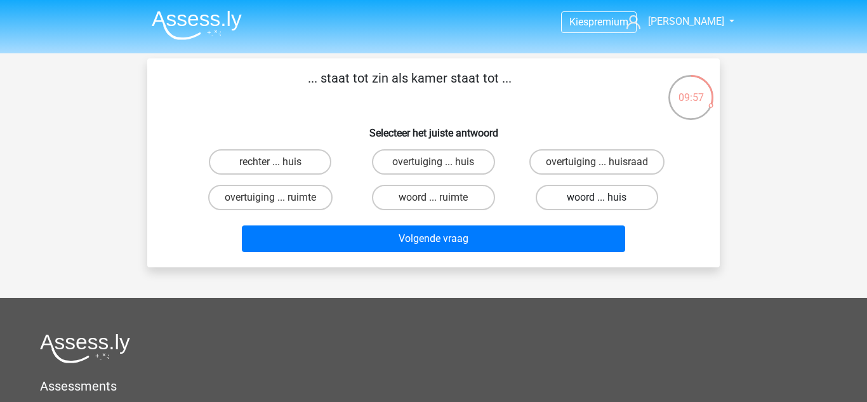
click at [570, 197] on label "woord ... huis" at bounding box center [596, 197] width 122 height 25
click at [596, 197] on input "woord ... huis" at bounding box center [600, 201] width 8 height 8
radio input "true"
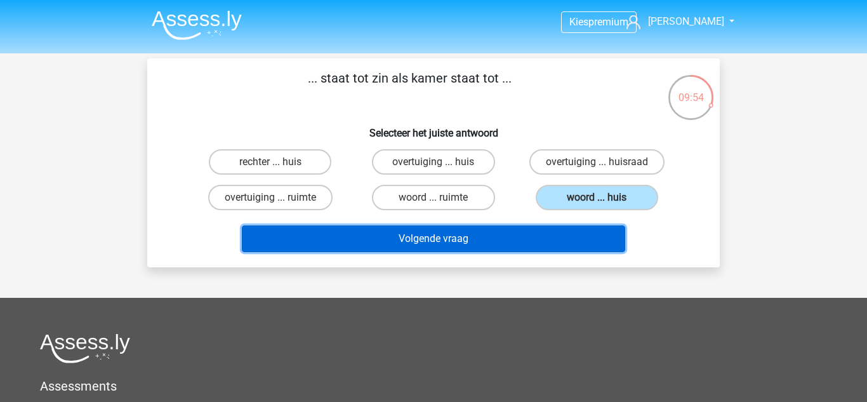
click at [452, 238] on button "Volgende vraag" at bounding box center [434, 238] width 384 height 27
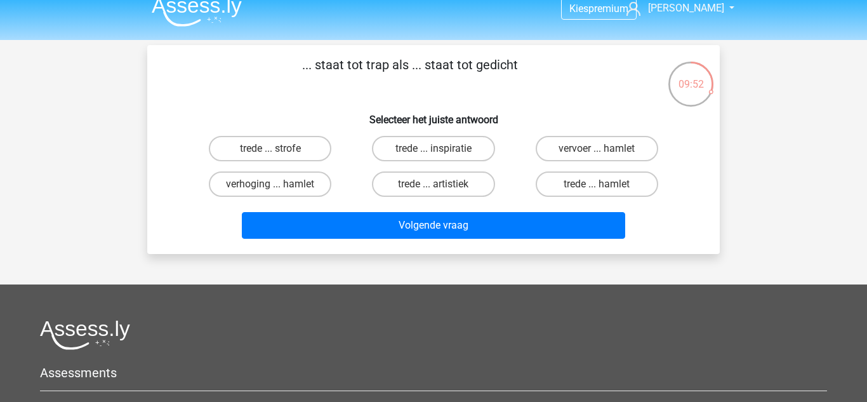
scroll to position [12, 0]
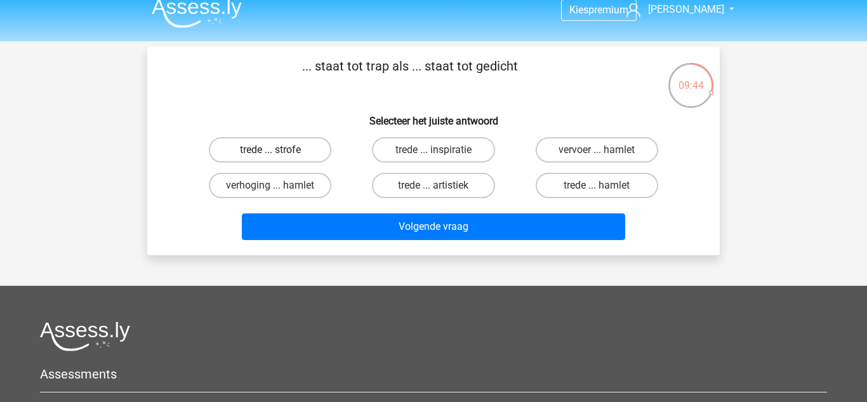
click at [326, 151] on label "trede ... strofe" at bounding box center [270, 149] width 122 height 25
click at [279, 151] on input "trede ... strofe" at bounding box center [274, 154] width 8 height 8
radio input "true"
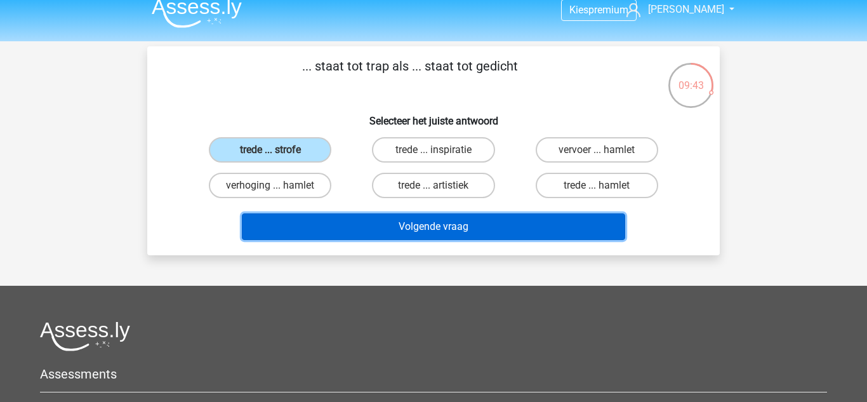
click at [305, 222] on button "Volgende vraag" at bounding box center [434, 226] width 384 height 27
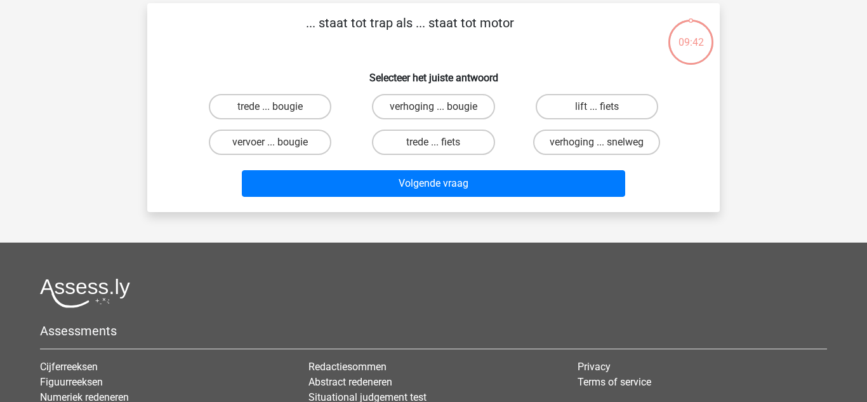
scroll to position [58, 0]
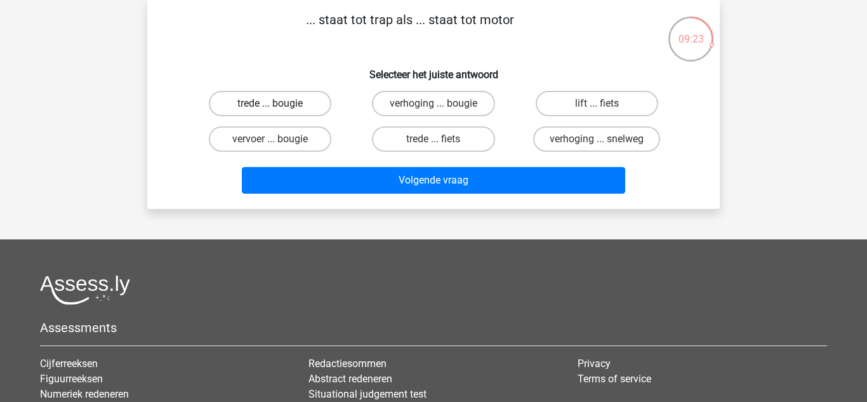
click at [299, 112] on label "trede ... bougie" at bounding box center [270, 103] width 122 height 25
click at [279, 112] on input "trede ... bougie" at bounding box center [274, 107] width 8 height 8
radio input "true"
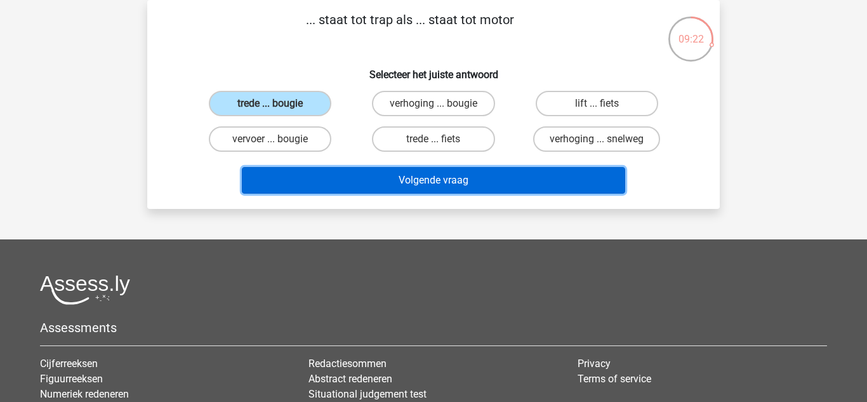
click at [312, 181] on button "Volgende vraag" at bounding box center [434, 180] width 384 height 27
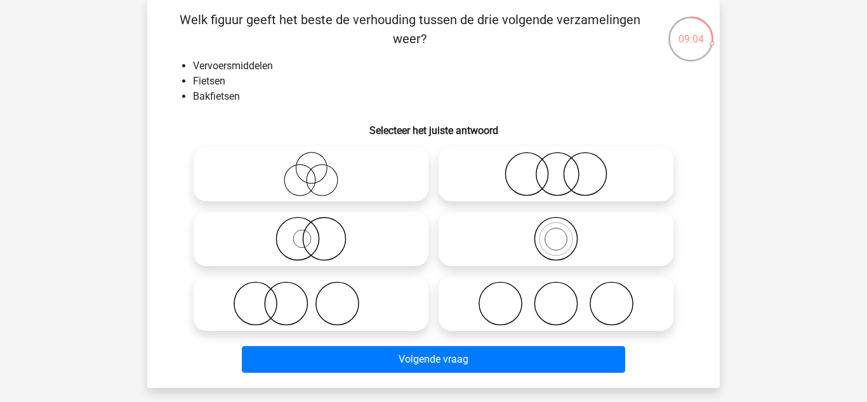
click at [378, 253] on icon at bounding box center [311, 238] width 225 height 44
click at [319, 232] on input "radio" at bounding box center [315, 228] width 8 height 8
radio input "true"
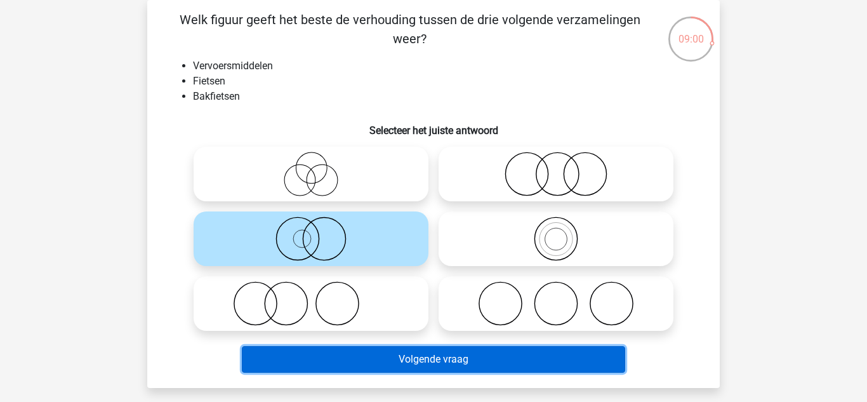
click at [393, 362] on button "Volgende vraag" at bounding box center [434, 359] width 384 height 27
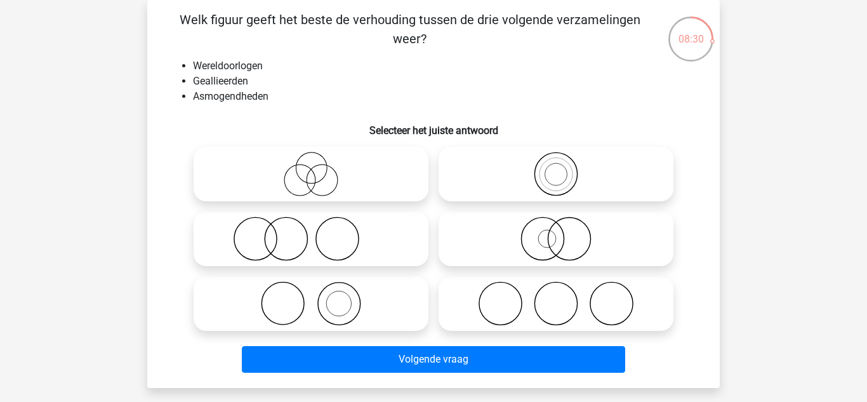
click at [381, 194] on icon at bounding box center [311, 174] width 225 height 44
click at [319, 167] on input "radio" at bounding box center [315, 163] width 8 height 8
radio input "true"
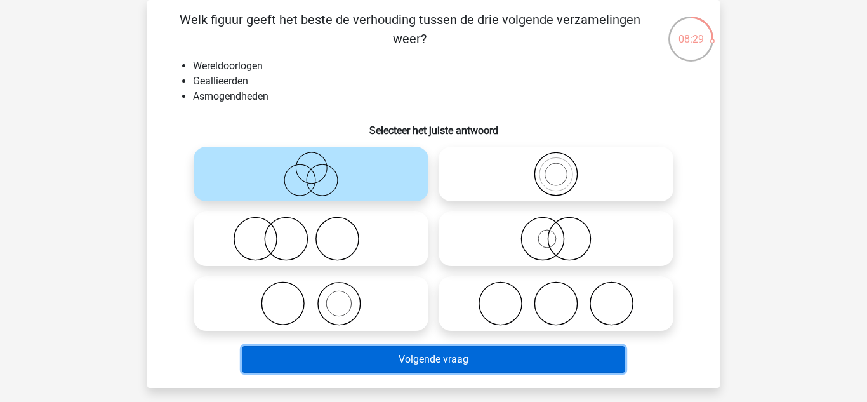
click at [387, 362] on button "Volgende vraag" at bounding box center [434, 359] width 384 height 27
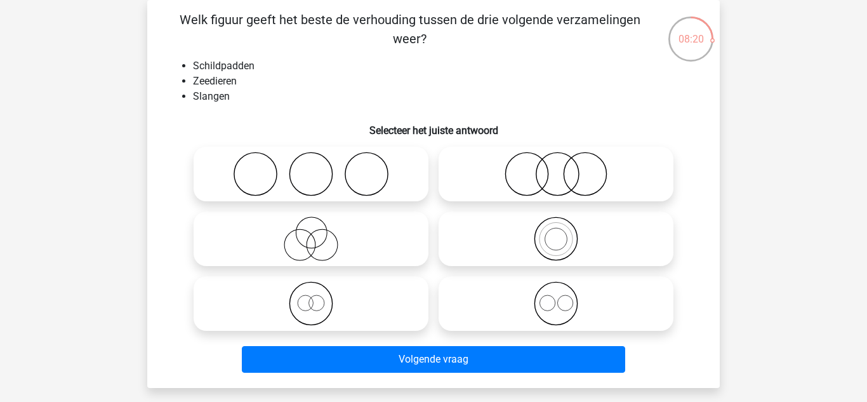
click at [501, 166] on icon at bounding box center [555, 174] width 225 height 44
click at [556, 166] on input "radio" at bounding box center [560, 163] width 8 height 8
radio input "true"
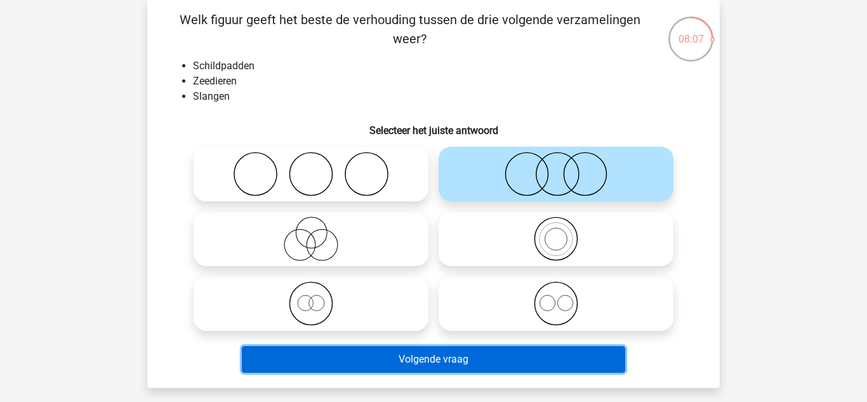
click at [442, 369] on button "Volgende vraag" at bounding box center [434, 359] width 384 height 27
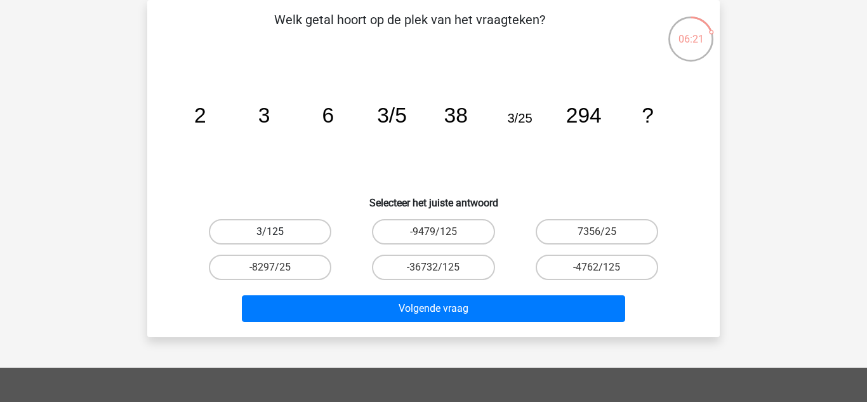
click at [295, 231] on label "3/125" at bounding box center [270, 231] width 122 height 25
click at [279, 232] on input "3/125" at bounding box center [274, 236] width 8 height 8
radio input "true"
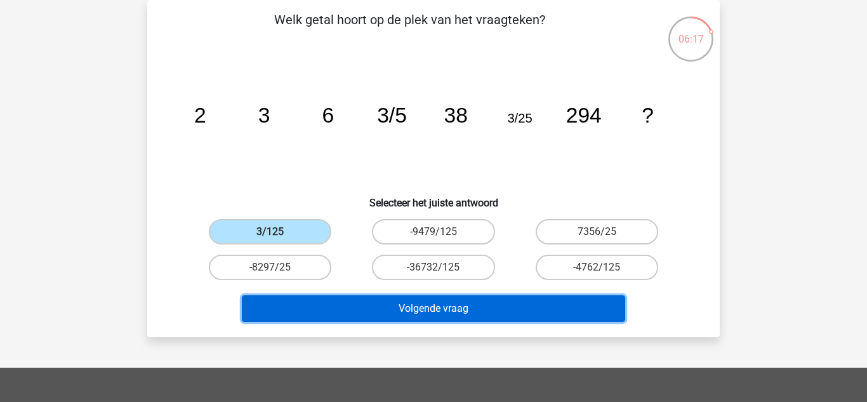
click at [312, 307] on button "Volgende vraag" at bounding box center [434, 308] width 384 height 27
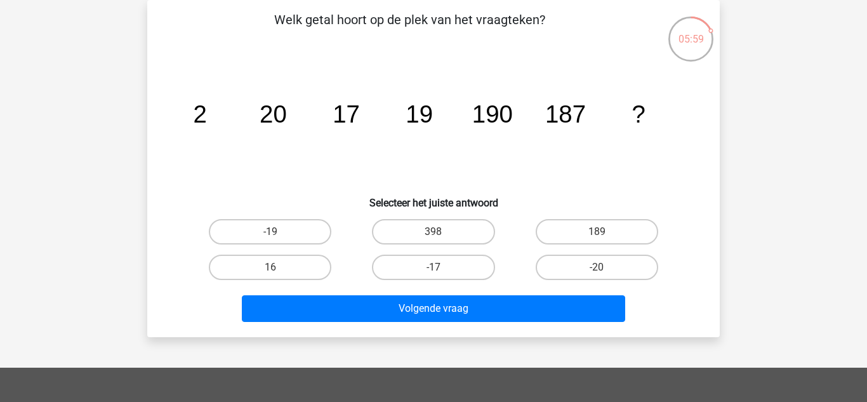
click at [574, 246] on div "189" at bounding box center [596, 232] width 163 height 36
click at [565, 243] on label "189" at bounding box center [596, 231] width 122 height 25
click at [596, 240] on input "189" at bounding box center [600, 236] width 8 height 8
radio input "true"
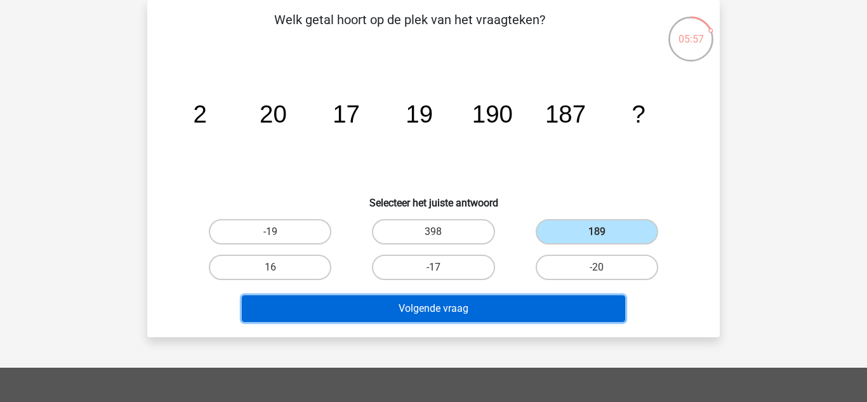
click at [480, 306] on button "Volgende vraag" at bounding box center [434, 308] width 384 height 27
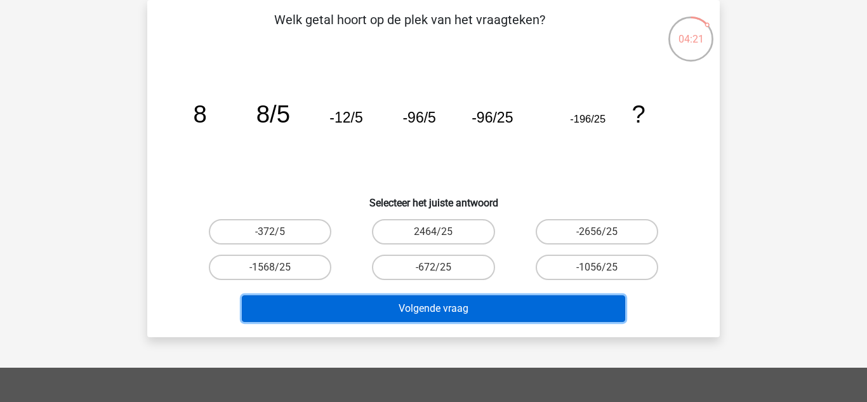
click at [499, 309] on button "Volgende vraag" at bounding box center [434, 308] width 384 height 27
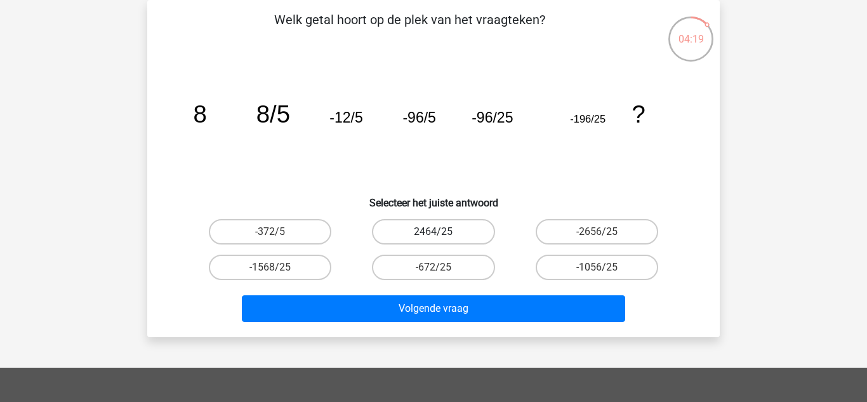
click at [390, 226] on label "2464/25" at bounding box center [433, 231] width 122 height 25
click at [433, 232] on input "2464/25" at bounding box center [437, 236] width 8 height 8
radio input "true"
click at [386, 323] on div "Volgende vraag" at bounding box center [433, 311] width 490 height 32
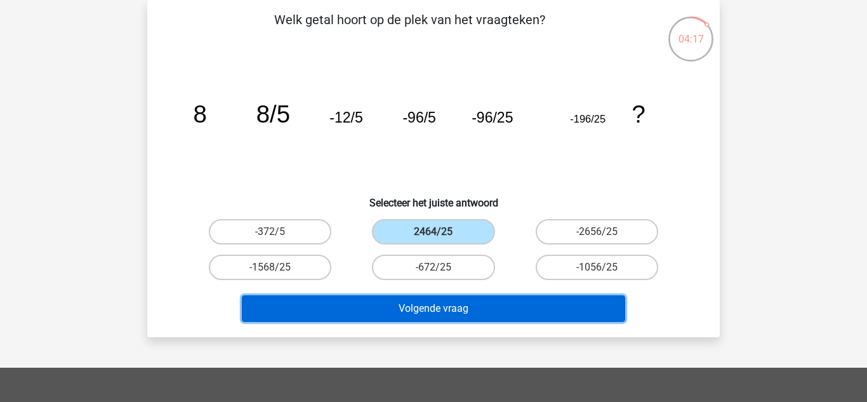
click at [377, 303] on button "Volgende vraag" at bounding box center [434, 308] width 384 height 27
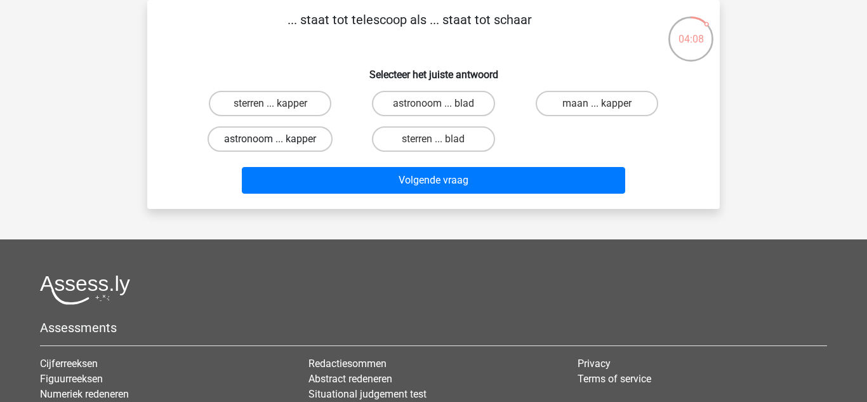
click at [310, 150] on label "astronoom ... kapper" at bounding box center [269, 138] width 125 height 25
click at [279, 147] on input "astronoom ... kapper" at bounding box center [274, 143] width 8 height 8
radio input "true"
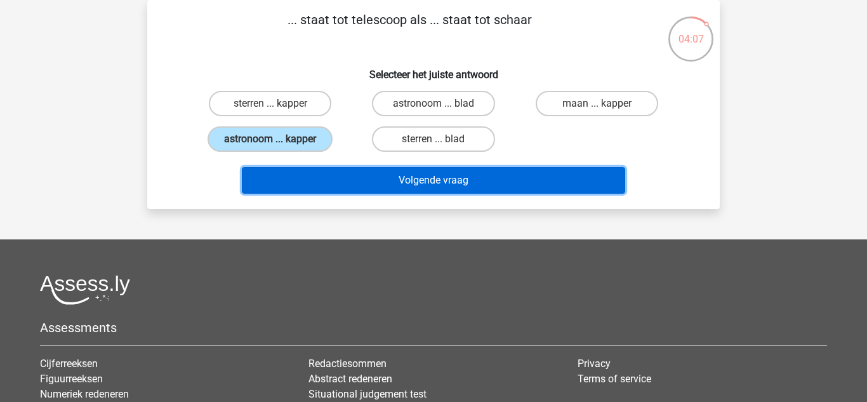
click at [305, 184] on button "Volgende vraag" at bounding box center [434, 180] width 384 height 27
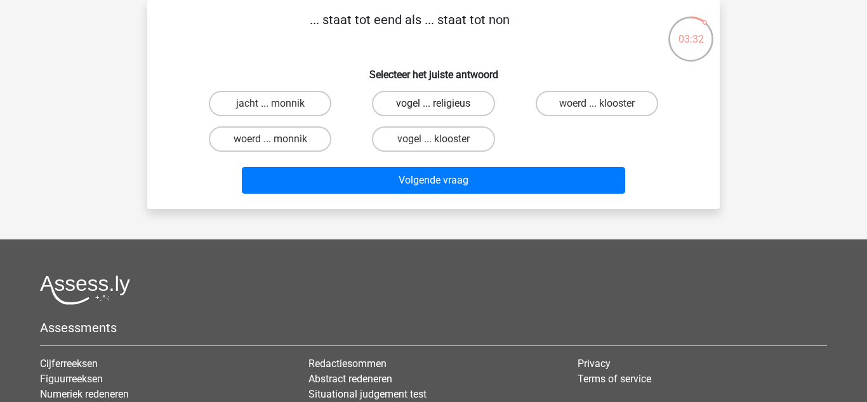
click at [426, 106] on label "vogel ... religieus" at bounding box center [433, 103] width 122 height 25
click at [433, 106] on input "vogel ... religieus" at bounding box center [437, 107] width 8 height 8
radio input "true"
click at [406, 139] on label "vogel ... klooster" at bounding box center [433, 138] width 122 height 25
click at [433, 139] on input "vogel ... klooster" at bounding box center [437, 143] width 8 height 8
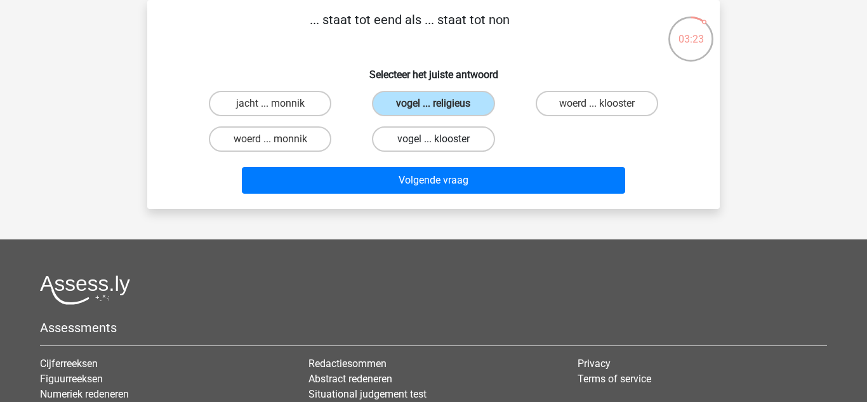
radio input "true"
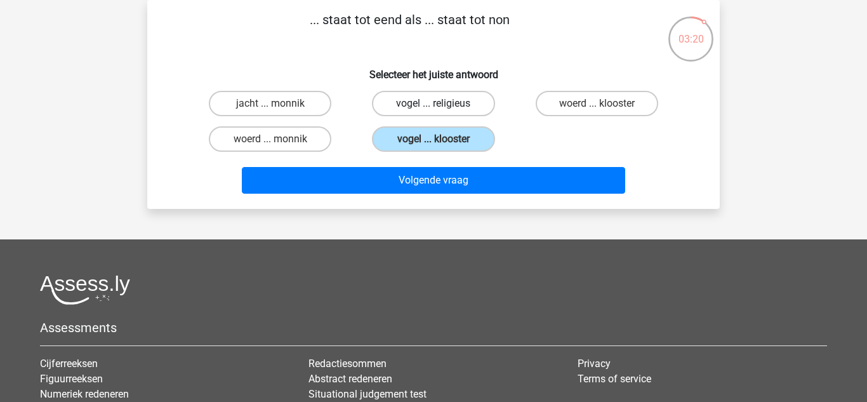
click at [450, 113] on label "vogel ... religieus" at bounding box center [433, 103] width 122 height 25
click at [442, 112] on input "vogel ... religieus" at bounding box center [437, 107] width 8 height 8
radio input "true"
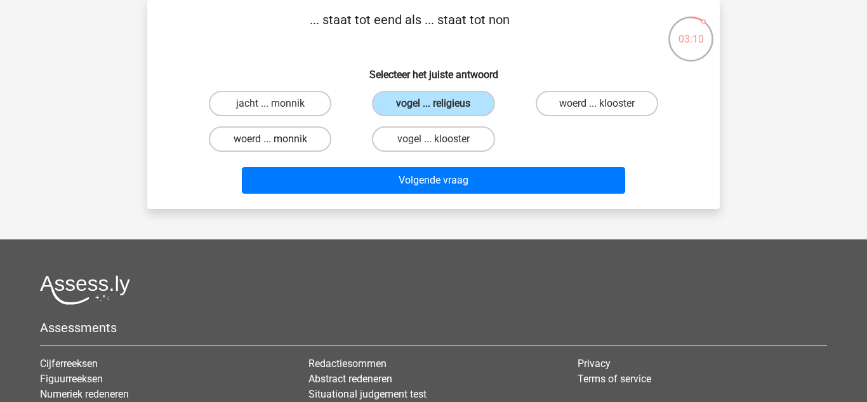
click at [296, 138] on label "woerd ... monnik" at bounding box center [270, 138] width 122 height 25
click at [279, 139] on input "woerd ... monnik" at bounding box center [274, 143] width 8 height 8
radio input "true"
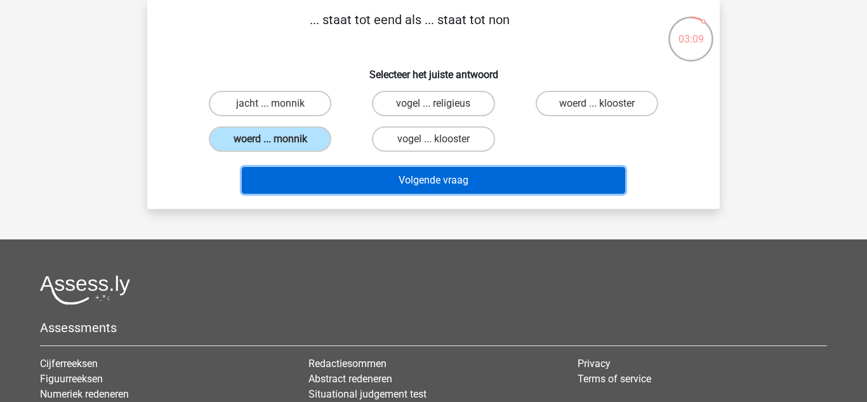
click at [377, 183] on button "Volgende vraag" at bounding box center [434, 180] width 384 height 27
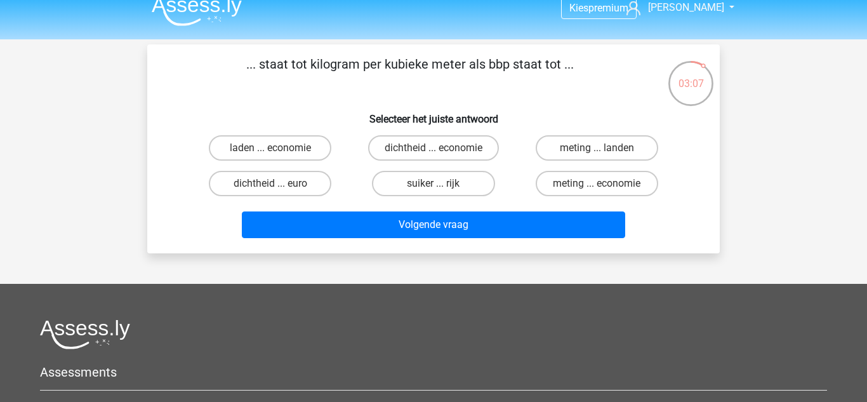
scroll to position [13, 0]
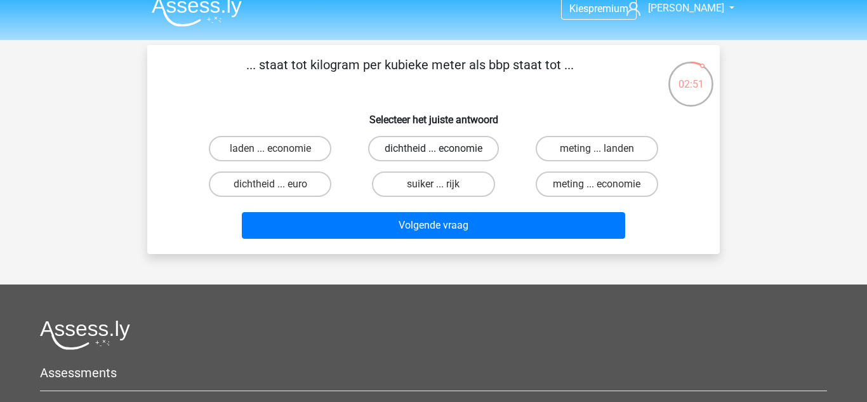
click at [463, 154] on label "dichtheid ... economie" at bounding box center [433, 148] width 131 height 25
click at [442, 154] on input "dichtheid ... economie" at bounding box center [437, 152] width 8 height 8
radio input "true"
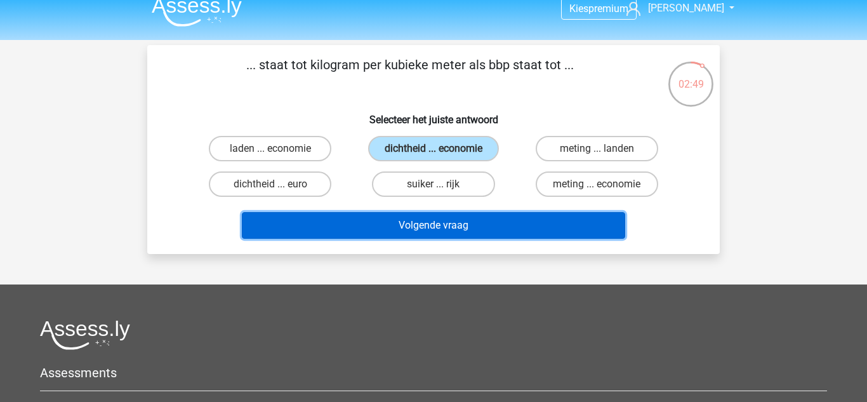
click at [375, 230] on button "Volgende vraag" at bounding box center [434, 225] width 384 height 27
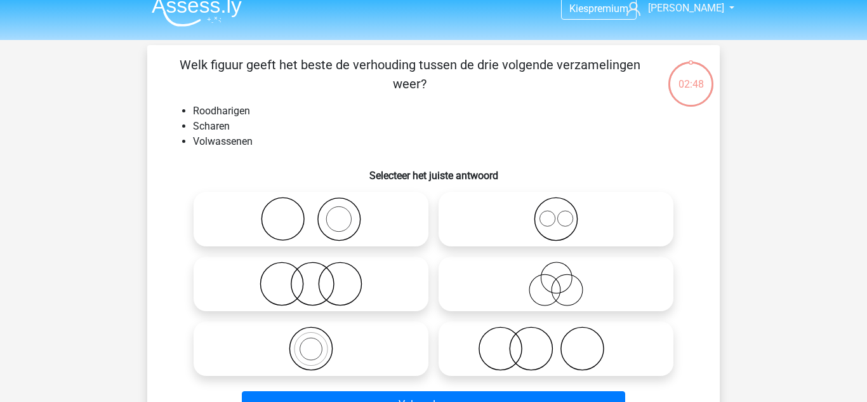
scroll to position [58, 0]
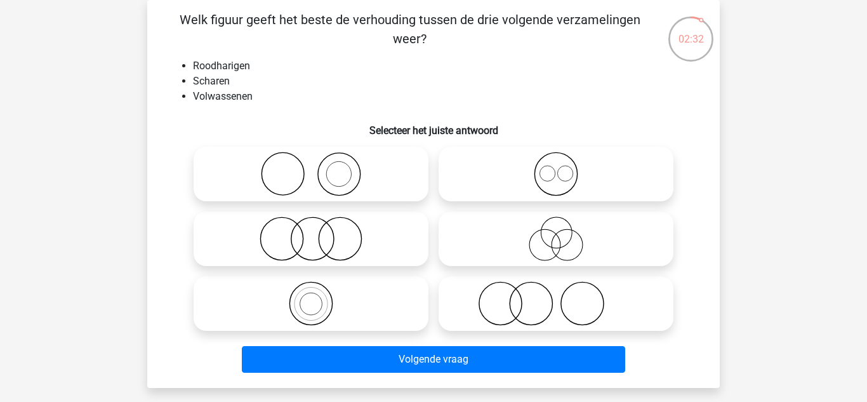
click at [514, 317] on icon at bounding box center [555, 303] width 225 height 44
click at [556, 297] on input "radio" at bounding box center [560, 293] width 8 height 8
radio input "true"
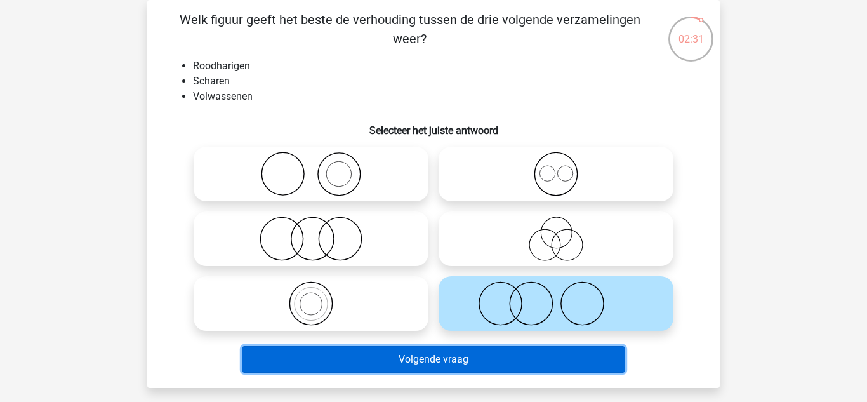
click at [432, 365] on button "Volgende vraag" at bounding box center [434, 359] width 384 height 27
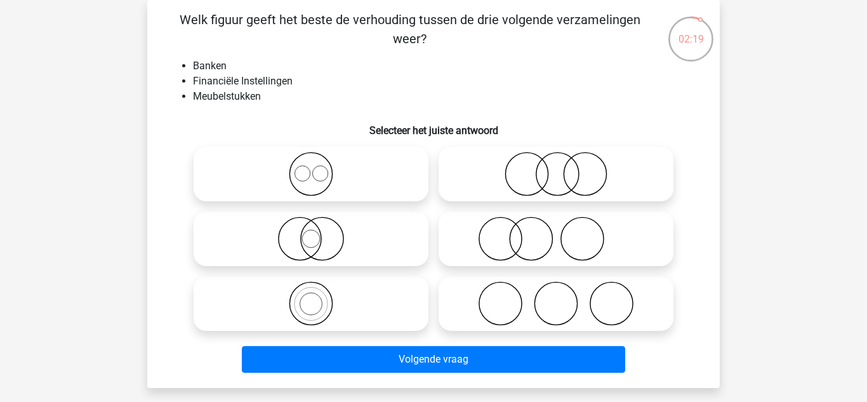
click at [577, 175] on icon at bounding box center [555, 174] width 225 height 44
click at [564, 167] on input "radio" at bounding box center [560, 163] width 8 height 8
radio input "true"
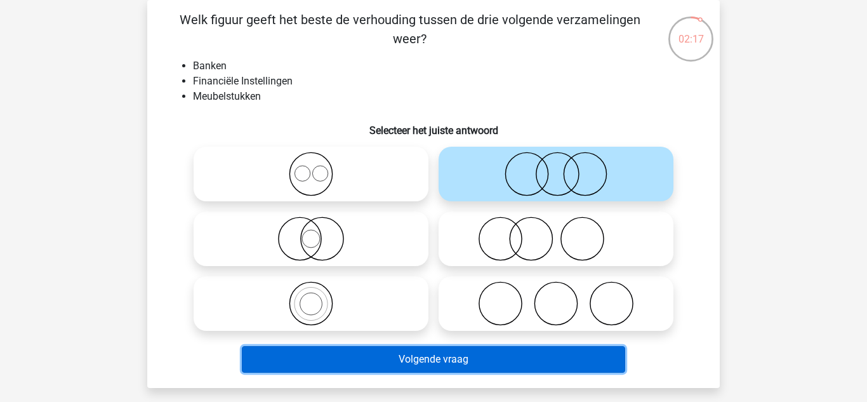
click at [420, 372] on button "Volgende vraag" at bounding box center [434, 359] width 384 height 27
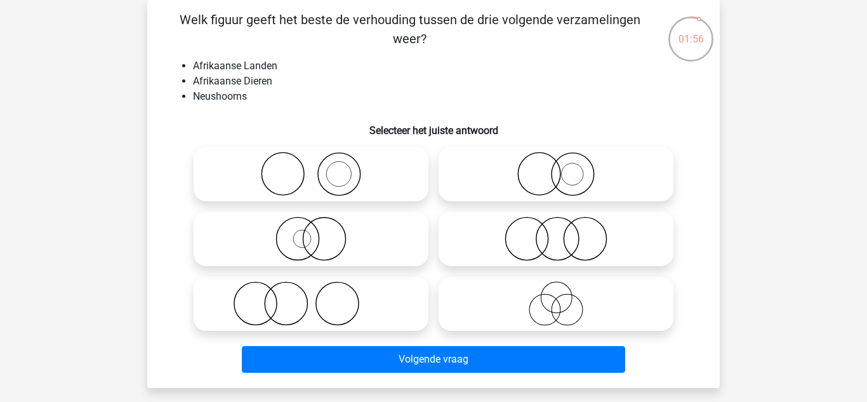
click at [539, 183] on icon at bounding box center [555, 174] width 225 height 44
click at [556, 167] on input "radio" at bounding box center [560, 163] width 8 height 8
radio input "true"
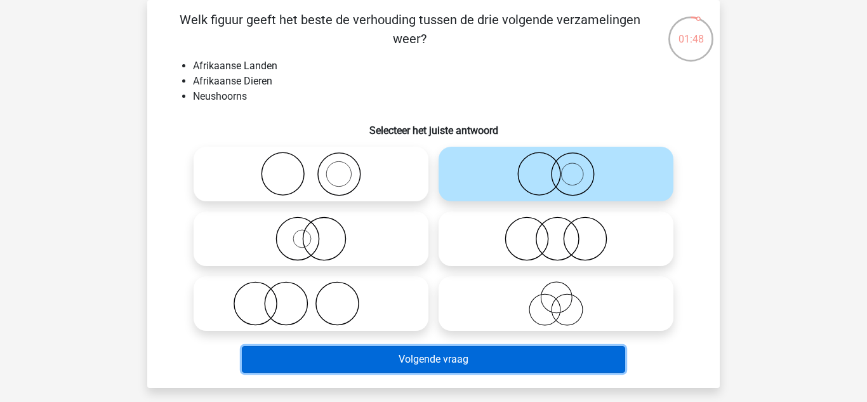
click at [402, 356] on button "Volgende vraag" at bounding box center [434, 359] width 384 height 27
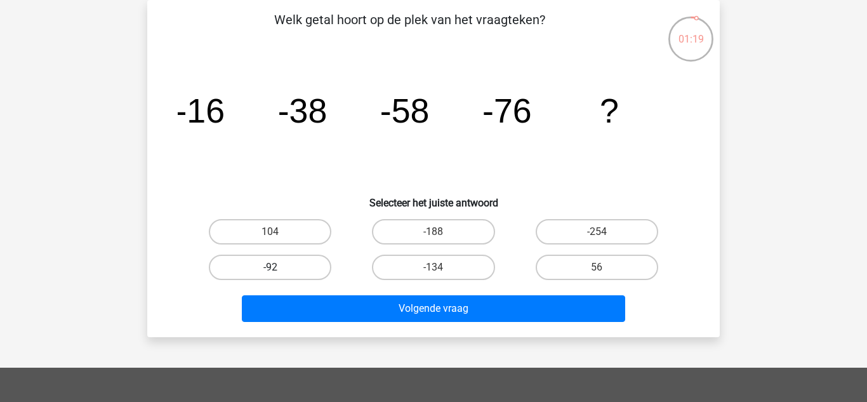
click at [268, 263] on label "-92" at bounding box center [270, 266] width 122 height 25
click at [270, 267] on input "-92" at bounding box center [274, 271] width 8 height 8
radio input "true"
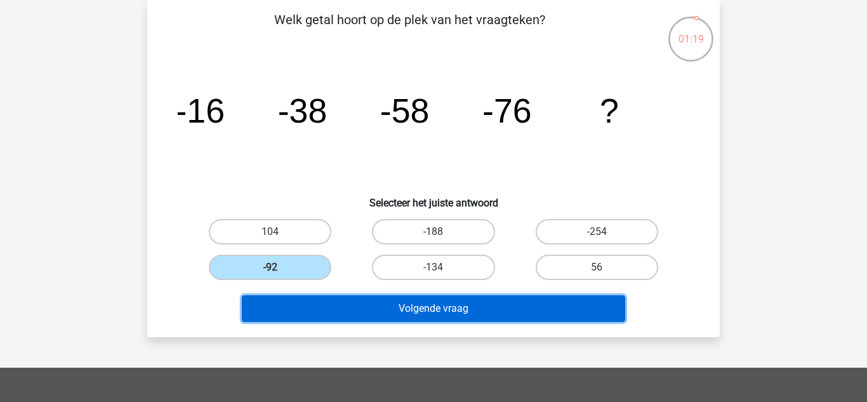
click at [279, 297] on button "Volgende vraag" at bounding box center [434, 308] width 384 height 27
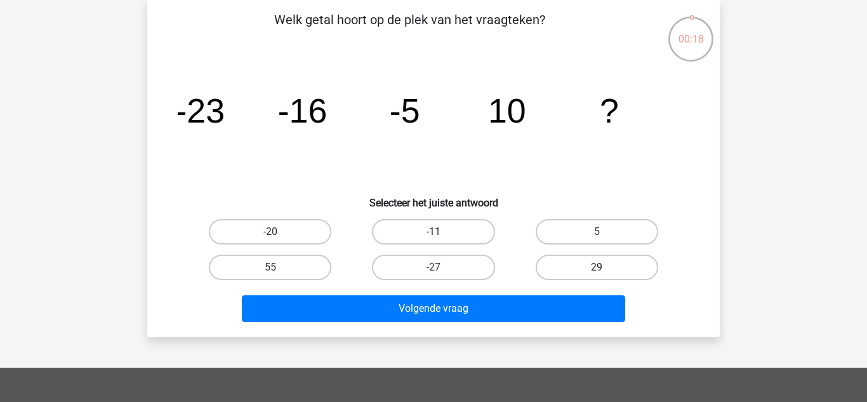
click at [548, 263] on label "29" at bounding box center [596, 266] width 122 height 25
click at [596, 267] on input "29" at bounding box center [600, 271] width 8 height 8
radio input "true"
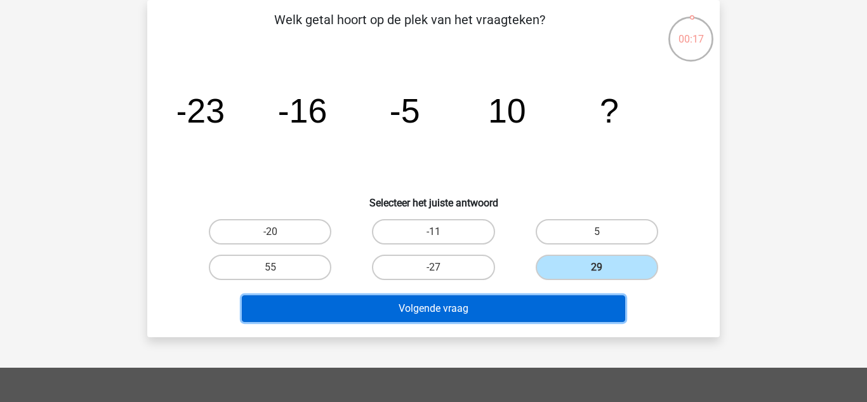
click at [524, 298] on button "Volgende vraag" at bounding box center [434, 308] width 384 height 27
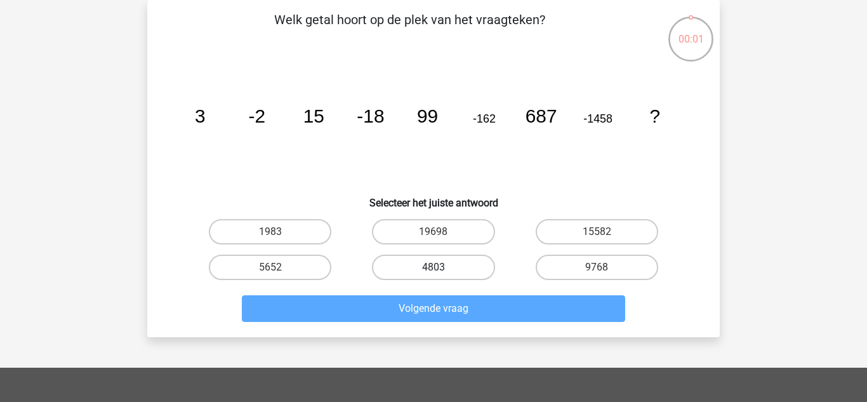
click at [421, 270] on label "4803" at bounding box center [433, 266] width 122 height 25
click at [433, 270] on input "4803" at bounding box center [437, 271] width 8 height 8
radio input "true"
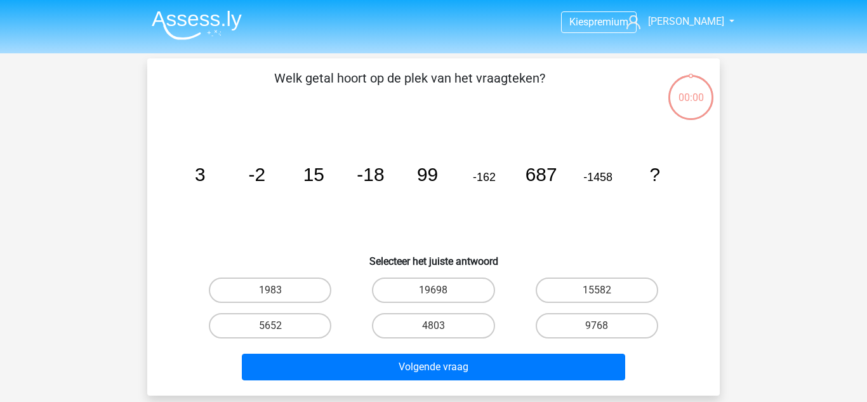
scroll to position [58, 0]
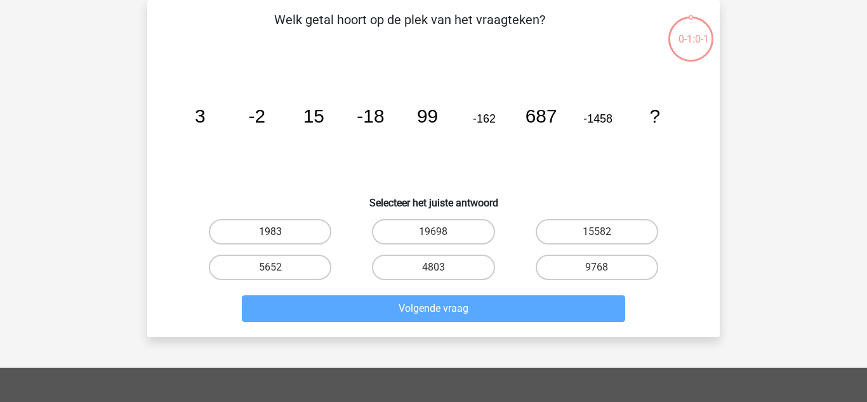
click at [306, 235] on label "1983" at bounding box center [270, 231] width 122 height 25
click at [279, 235] on input "1983" at bounding box center [274, 236] width 8 height 8
radio input "true"
click at [390, 268] on label "4803" at bounding box center [433, 266] width 122 height 25
click at [433, 268] on input "4803" at bounding box center [437, 271] width 8 height 8
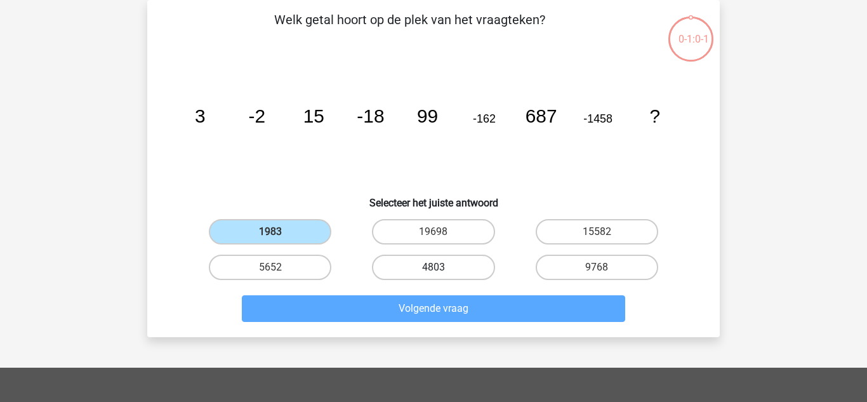
radio input "true"
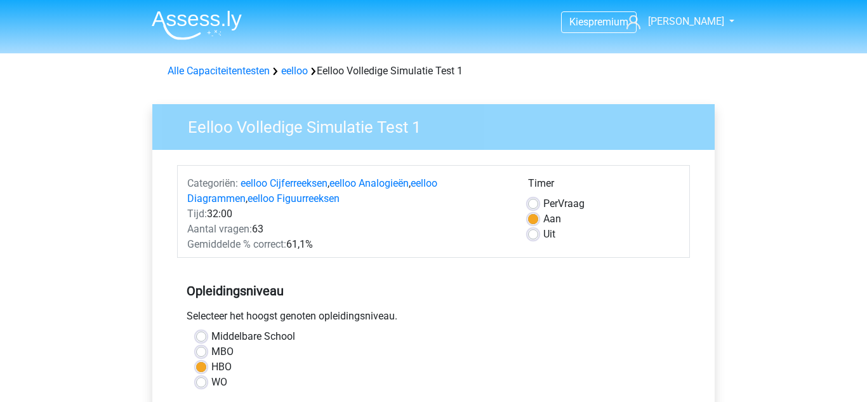
scroll to position [246, 0]
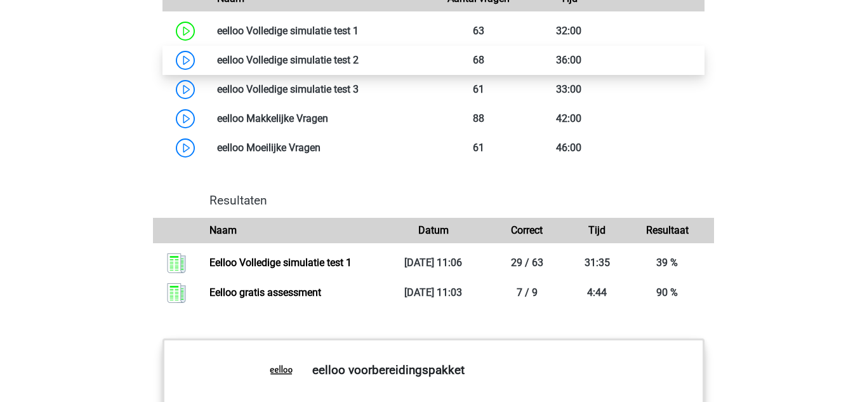
scroll to position [1124, 0]
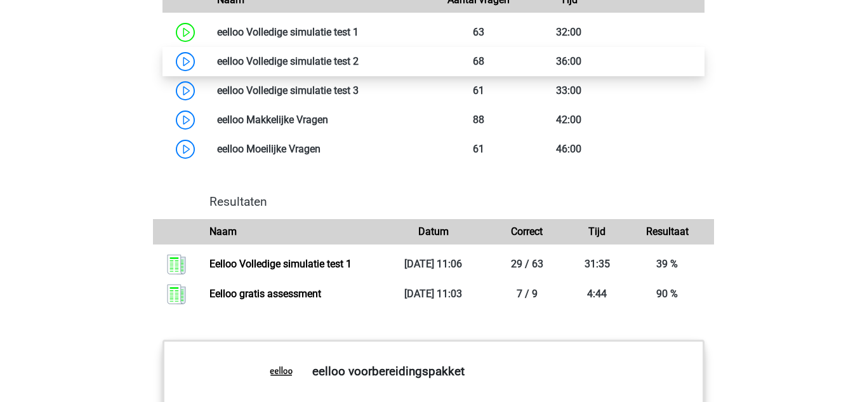
click at [328, 126] on link at bounding box center [328, 120] width 0 height 12
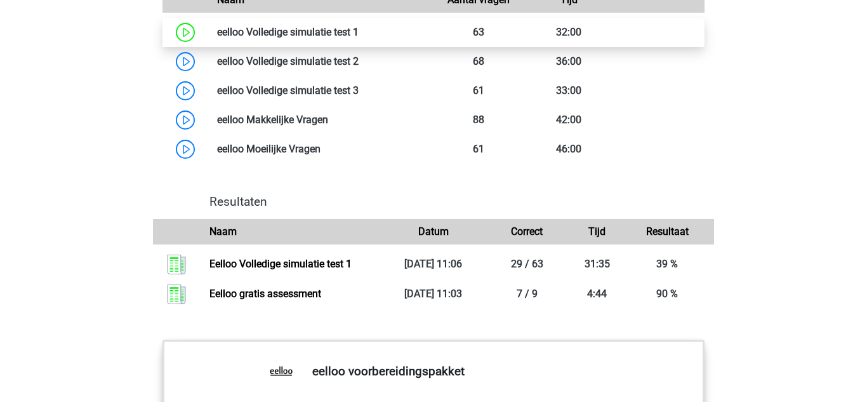
click at [358, 38] on link at bounding box center [358, 32] width 0 height 12
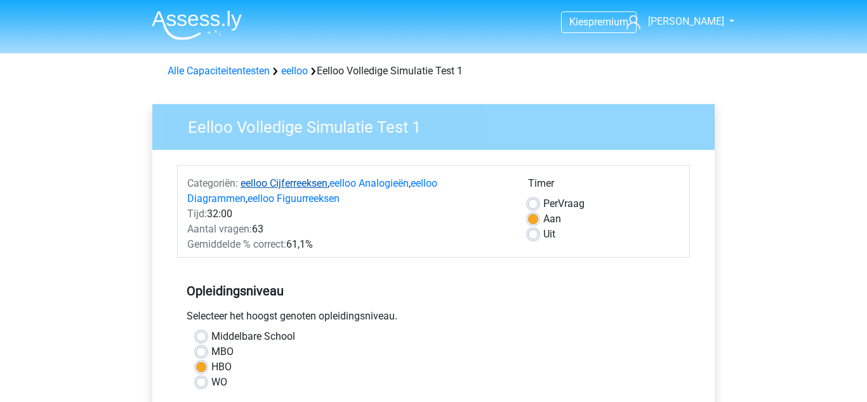
click at [293, 185] on link "eelloo Cijferreeksen" at bounding box center [283, 183] width 87 height 12
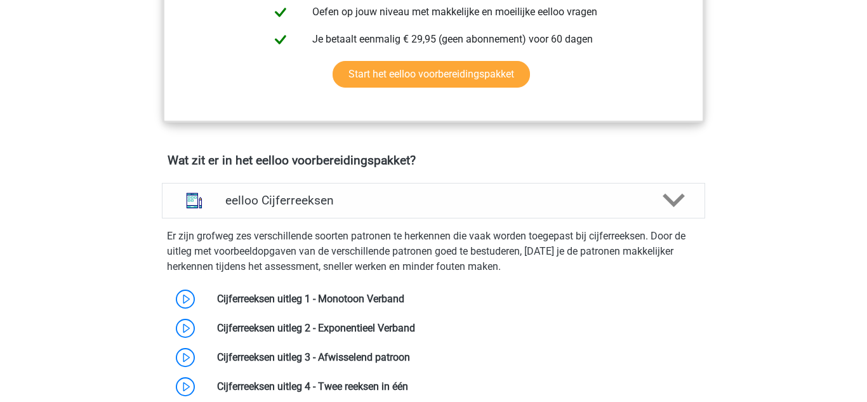
scroll to position [662, 0]
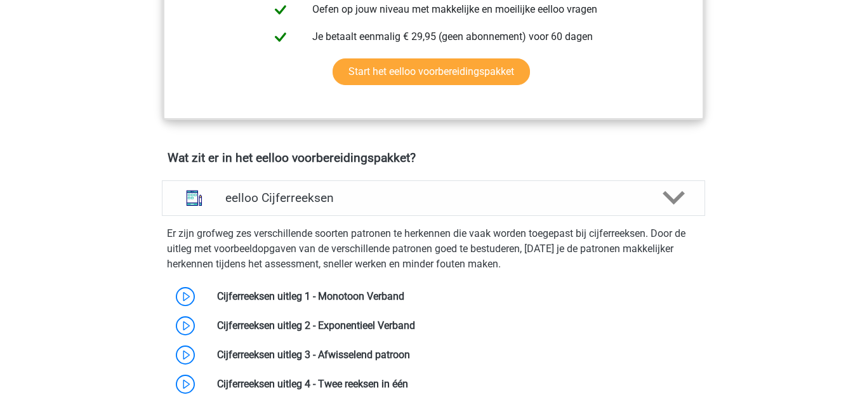
click at [286, 205] on h4 "eelloo Cijferreeksen" at bounding box center [433, 197] width 416 height 15
